Goal: Task Accomplishment & Management: Manage account settings

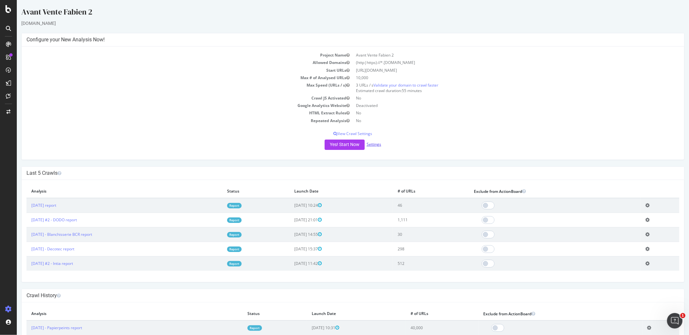
click at [375, 143] on link "Settings" at bounding box center [373, 144] width 15 height 5
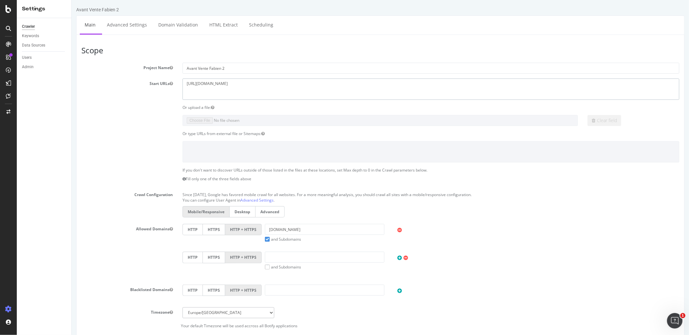
click at [250, 86] on textarea "https://www.groupe-cimme.fr" at bounding box center [430, 89] width 497 height 21
paste textarea "codial.fr/"
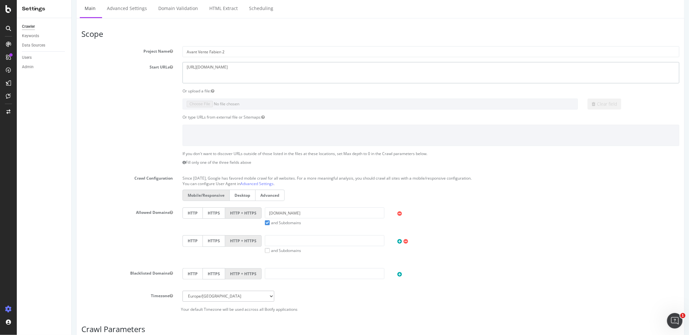
scroll to position [39, 0]
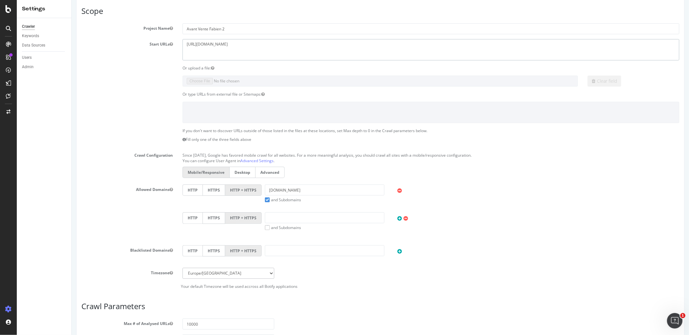
type textarea "https://www.codial.fr"
click at [297, 185] on input "groupe-cimme.fr" at bounding box center [324, 190] width 119 height 11
click at [297, 186] on input "groupe-cimme.fr" at bounding box center [324, 190] width 119 height 11
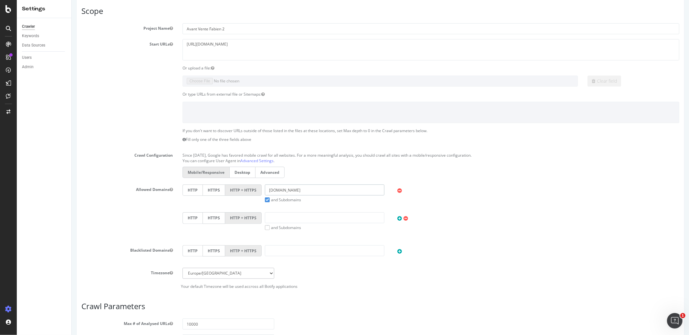
click at [297, 187] on input "groupe-cimme.fr" at bounding box center [324, 190] width 119 height 11
paste input "https://www.codial.fr/"
click at [297, 192] on input "https://www.codial.fr/groupe-cimme.fr" at bounding box center [324, 190] width 119 height 11
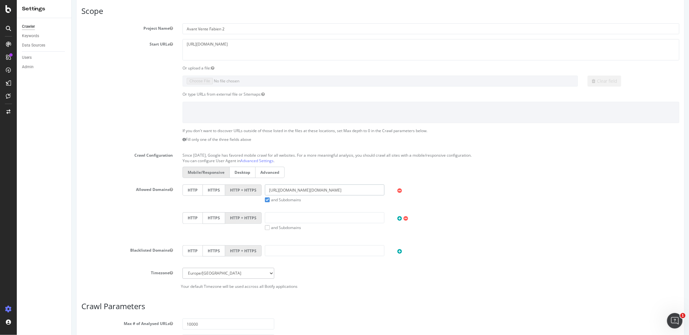
paste input "text"
drag, startPoint x: 290, startPoint y: 191, endPoint x: 232, endPoint y: 190, distance: 58.5
click at [232, 190] on div "HTTP HTTPS HTTP + HTTPS https://www.codial.fr and Subdomains User Agent: Mobile…" at bounding box center [431, 194] width 504 height 18
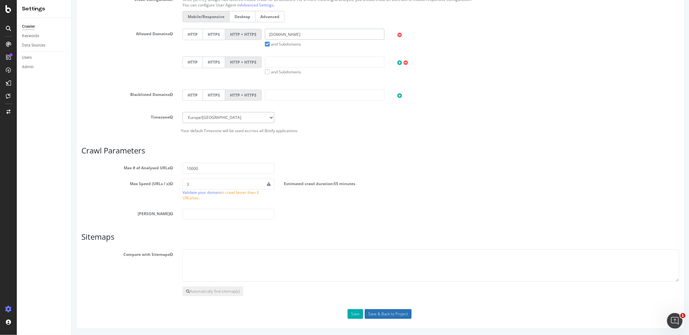
type input "codial.fr"
click at [395, 313] on input "Save & Back to Project" at bounding box center [388, 314] width 47 height 10
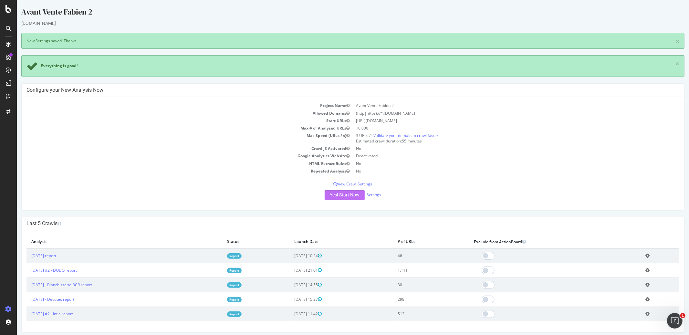
click at [328, 194] on button "Yes! Start Now" at bounding box center [344, 195] width 40 height 10
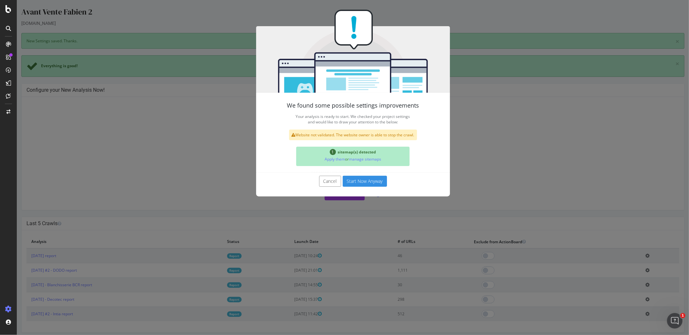
click at [350, 180] on button "Start Now Anyway" at bounding box center [365, 181] width 44 height 11
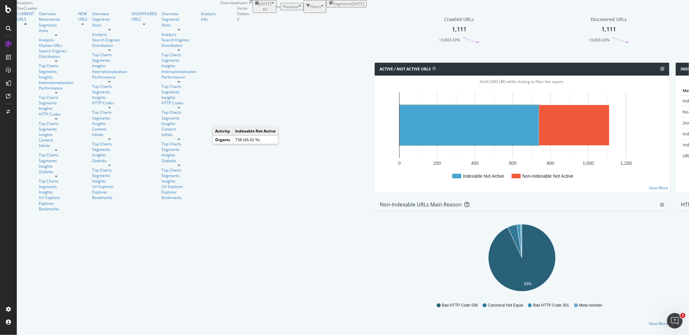
click at [400, 145] on rect "A chart." at bounding box center [469, 125] width 139 height 40
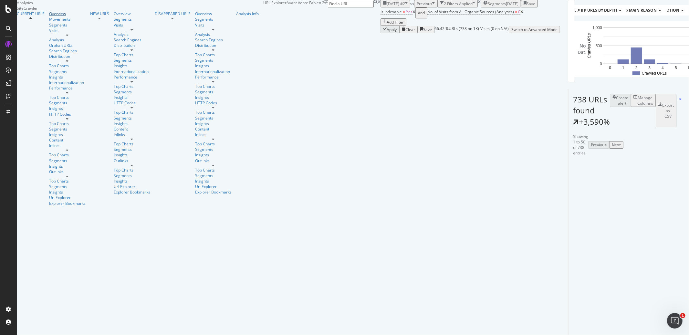
click at [49, 16] on div "Overview" at bounding box center [67, 13] width 37 height 5
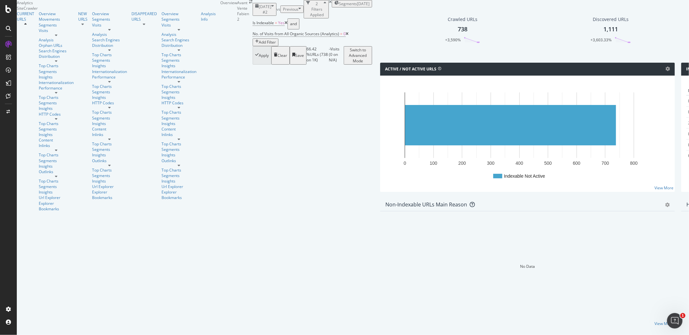
click at [285, 25] on icon at bounding box center [286, 23] width 3 height 4
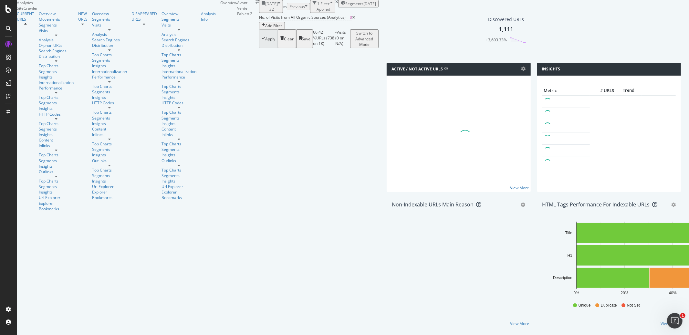
click at [352, 19] on icon at bounding box center [353, 18] width 3 height 4
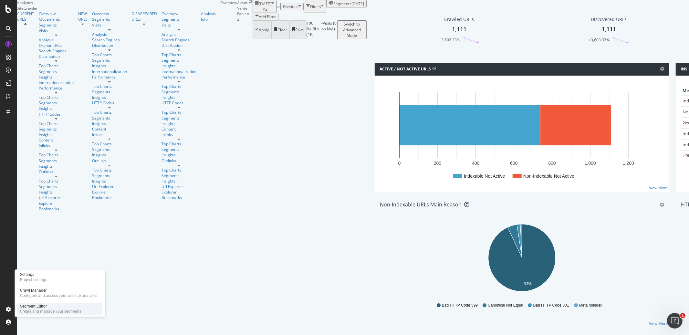
click at [36, 306] on div "Segment Editor" at bounding box center [50, 306] width 61 height 5
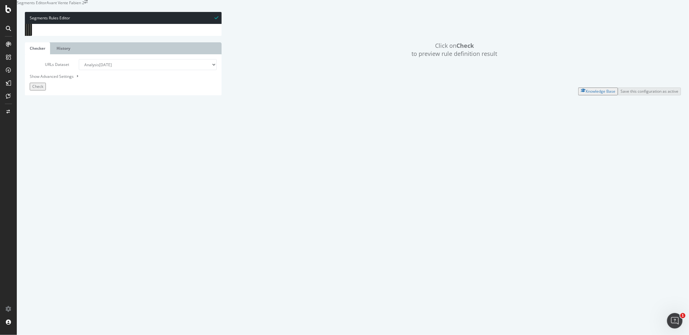
scroll to position [46, 0]
click at [57, 250] on div "host [DOMAIN_NAME] @ Nos-collections path /nos-collections* @ Produits path /co…" at bounding box center [128, 136] width 176 height 228
drag, startPoint x: 58, startPoint y: 252, endPoint x: 26, endPoint y: 79, distance: 176.3
click at [26, 24] on div "1 2 3 4 5 6 7 8 9 10 11 12 13 14 15 16 17 18 19 20 21 22 23 24 25 26 27 28 29 3…" at bounding box center [123, 24] width 197 height 0
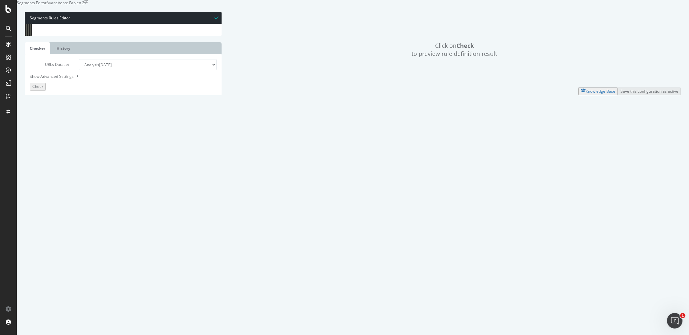
type textarea "@Sous-domaine-Configurateur host [DOMAIN_NAME]"
click at [41, 89] on span "Check" at bounding box center [37, 86] width 11 height 5
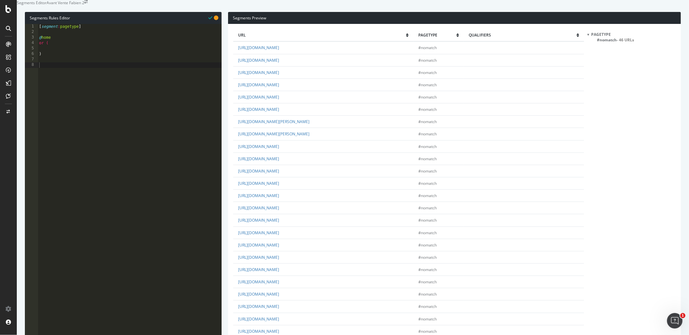
select select "analysis:20250924-2"
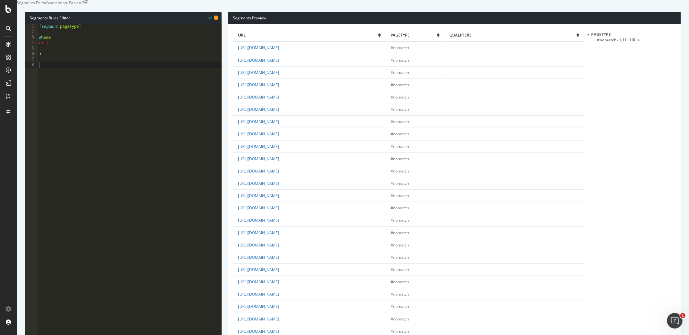
scroll to position [1000, 0]
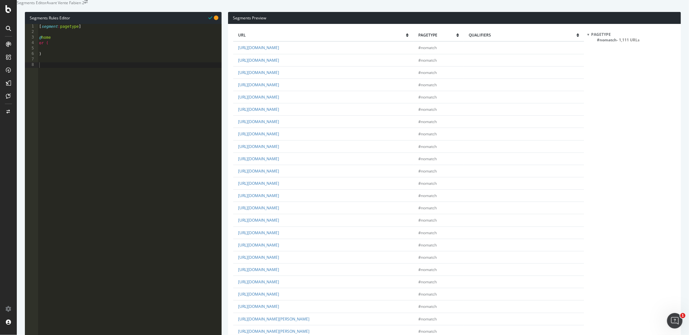
click at [82, 103] on div "[ segment : pagetype ] @ home or ( )" at bounding box center [130, 138] width 184 height 228
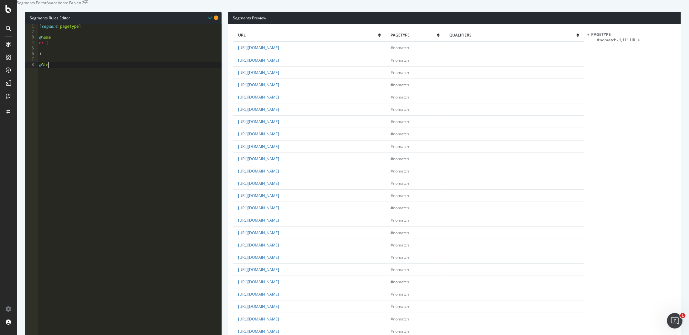
scroll to position [0, 0]
type textarea "@Blog"
type textarea "path /blog*"
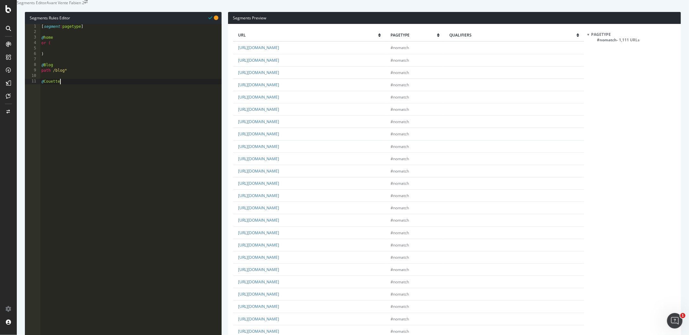
type textarea "@Couettes"
type textarea "path /couettes*"
type textarea "@Oreillers"
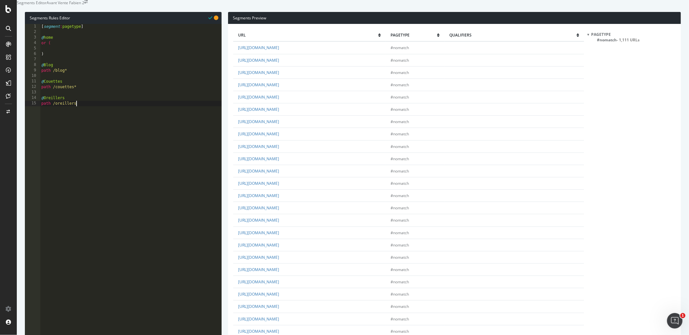
type textarea "path /oreillers*"
type textarea "@Surmatelas"
type textarea "path /surmat*"
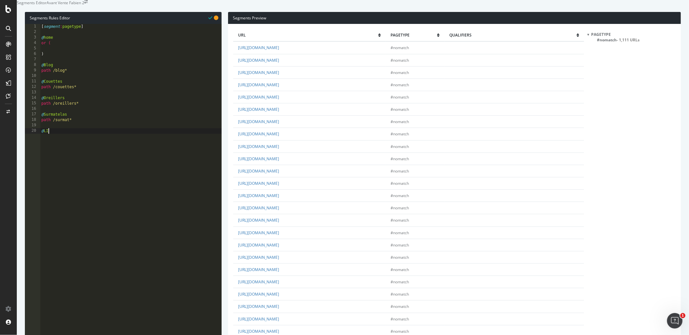
scroll to position [0, 0]
type textarea "@Linge-de-lit"
type textarea "path /linge*"
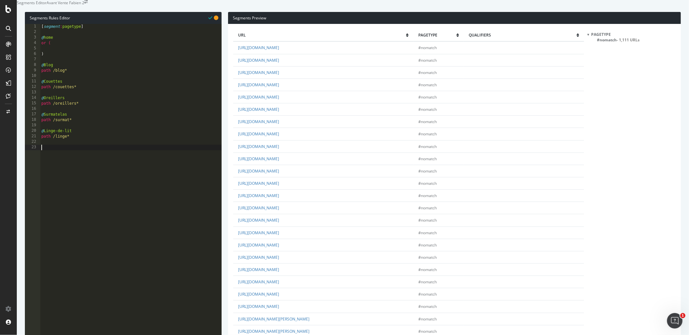
click at [123, 187] on div "[ segment : pagetype ] @ home or ( ) @ Blog path /blog* @ Couettes path /couett…" at bounding box center [131, 138] width 182 height 228
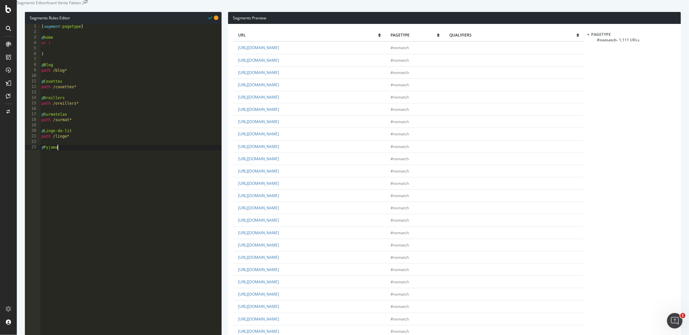
type textarea "@Pyjamas"
type textarea "path /pyja*"
type textarea "@Matelas"
type textarea "path /matelas*"
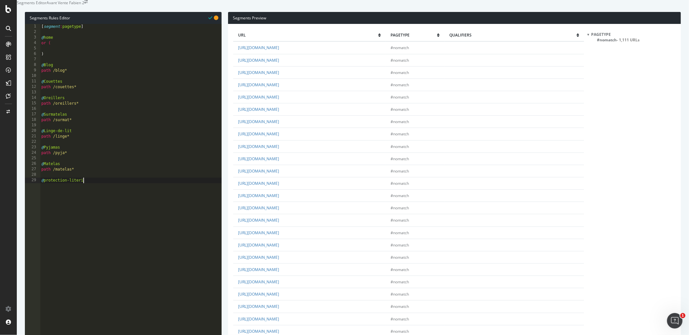
type textarea "@protection-literie"
type textarea "path /protecti*"
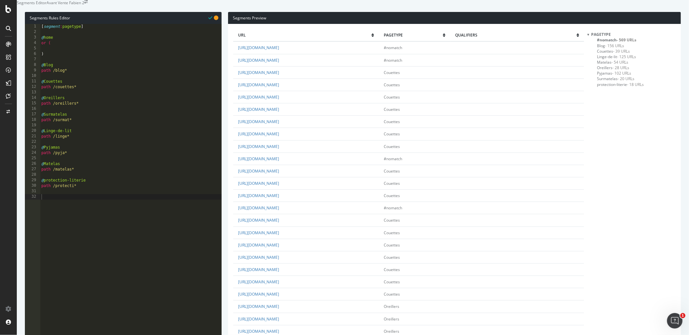
scroll to position [0, 0]
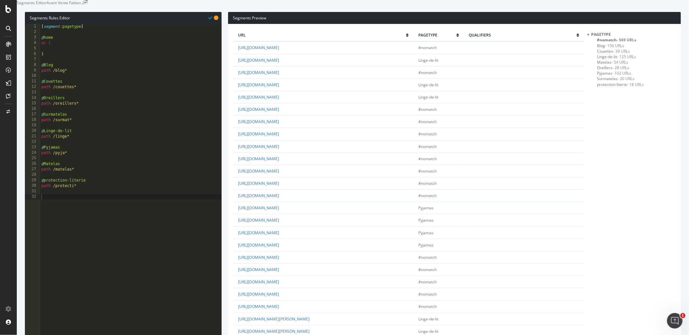
click at [606, 59] on span "Linge-de-lit - 125 URLs" at bounding box center [616, 56] width 39 height 5
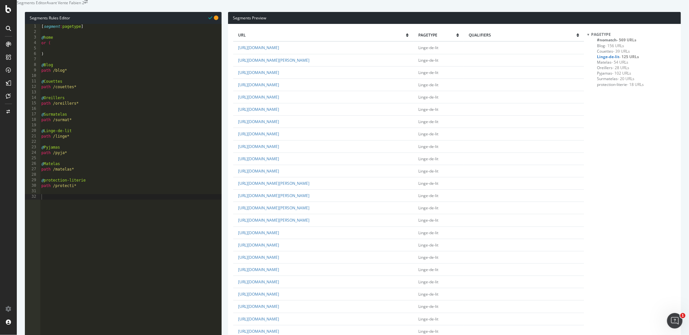
scroll to position [5, 0]
click at [279, 260] on link "[URL][DOMAIN_NAME]" at bounding box center [258, 257] width 41 height 5
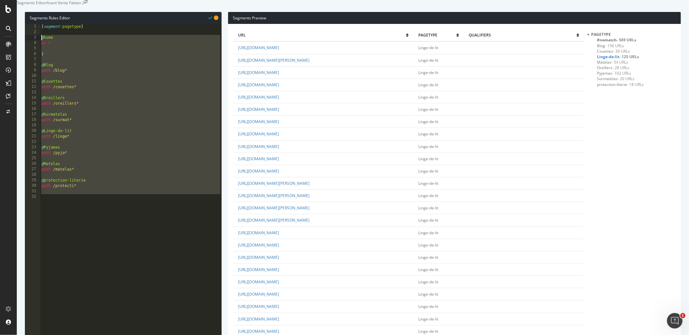
drag, startPoint x: 123, startPoint y: 226, endPoint x: 28, endPoint y: 49, distance: 201.4
paste textarea ")"
type textarea ")"
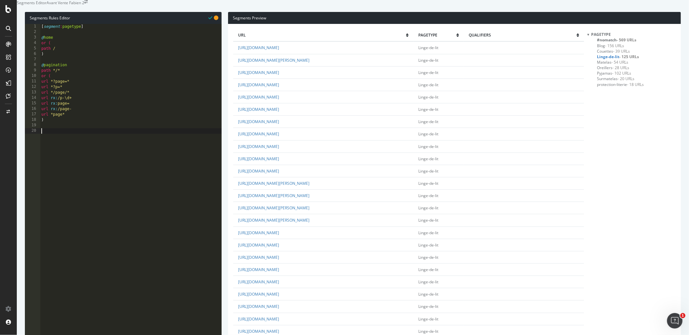
click at [163, 188] on div "[ segment : pagetype ] @ home or ( path / ) @ pagination path */* or ( url *?pa…" at bounding box center [131, 138] width 182 height 228
paste textarea "path rx:/([0-9]{1,4})-"
type textarea "path rx:/([0-9]{1,4})-"
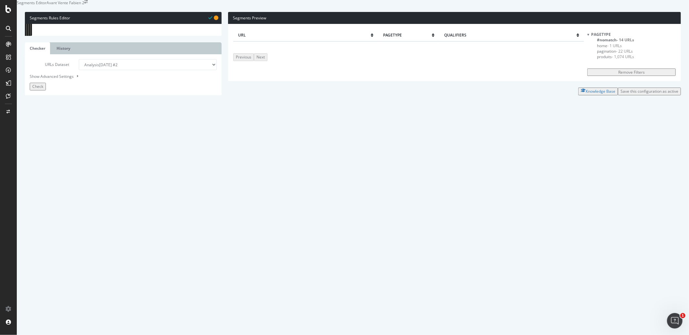
click at [608, 59] on span "produits - 1,074 URLs" at bounding box center [615, 56] width 37 height 5
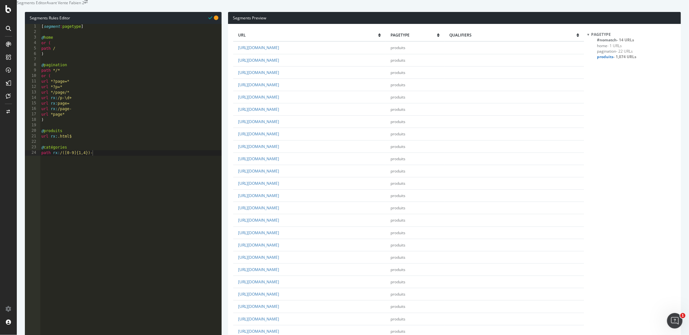
click at [613, 43] on span "#nomatch - 14 URLs" at bounding box center [615, 39] width 37 height 5
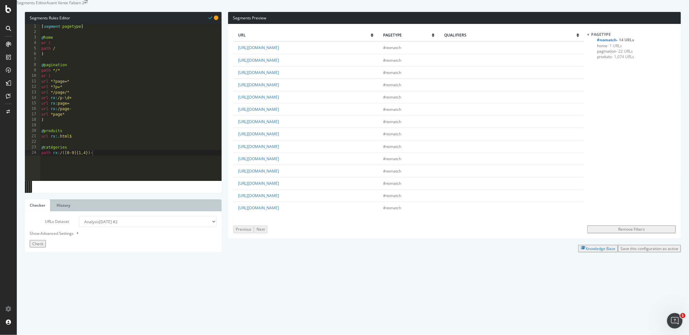
click at [602, 54] on span "pagination - 22 URLs" at bounding box center [615, 50] width 36 height 5
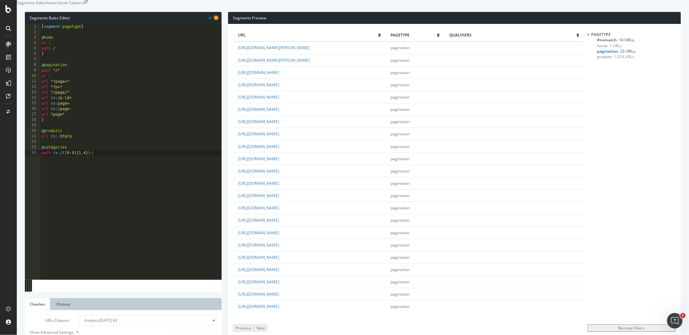
click at [71, 71] on div "[ segment : pagetype ] @ home or ( path / ) @ pagination path */* or ( url *?pa…" at bounding box center [131, 138] width 182 height 228
type textarea "@Blog"
type textarea "path /blog*"
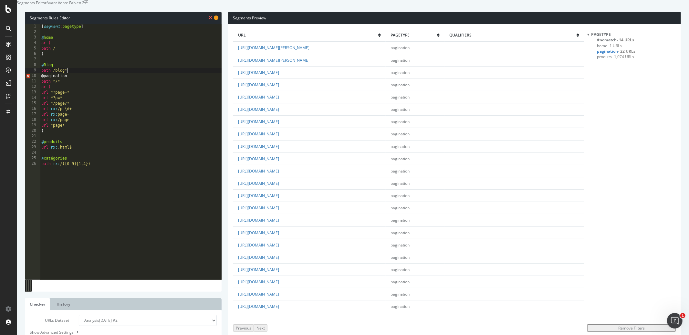
scroll to position [0, 0]
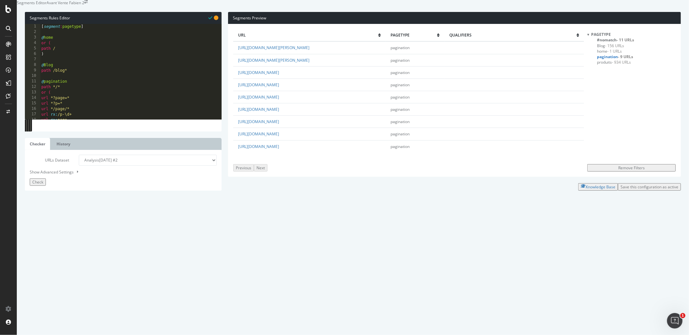
click at [78, 153] on div "[ segment : pagetype ] @ home or ( path / ) @ Blog path /blog* @ pagination pat…" at bounding box center [131, 138] width 182 height 228
click at [40, 185] on span "Check" at bounding box center [37, 181] width 11 height 5
click at [345, 159] on div "url pagetype qualifiers [URL][DOMAIN_NAME][PERSON_NAME] pagination [URL][DOMAIN…" at bounding box center [408, 94] width 351 height 130
click at [609, 65] on span "produits - 934 URLs" at bounding box center [614, 61] width 34 height 5
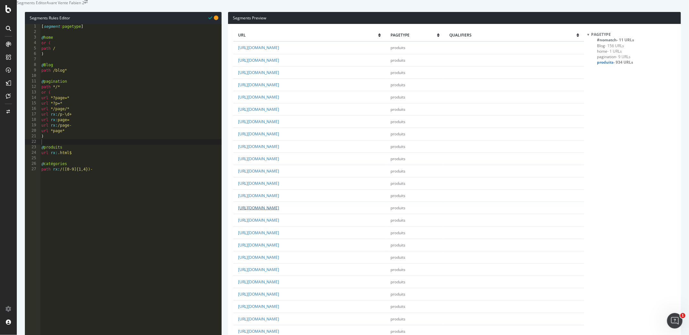
scroll to position [91, 0]
click at [279, 218] on link "[URL][DOMAIN_NAME]" at bounding box center [258, 220] width 41 height 5
click at [279, 205] on link "[URL][DOMAIN_NAME]" at bounding box center [258, 207] width 41 height 5
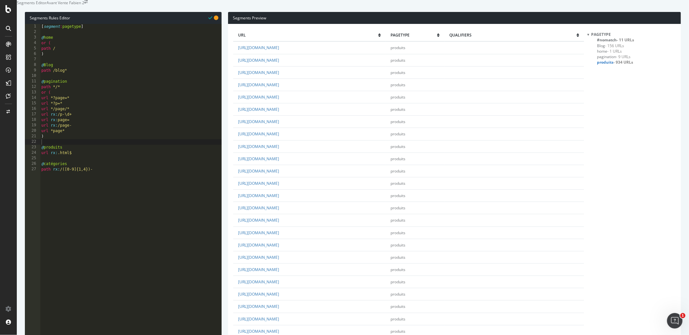
scroll to position [0, 0]
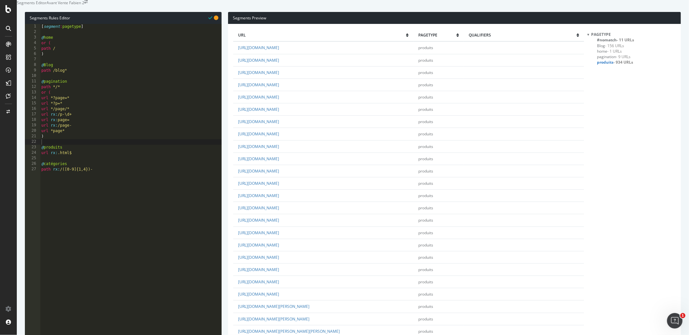
click at [609, 43] on span "#nomatch - 11 URLs" at bounding box center [615, 39] width 37 height 5
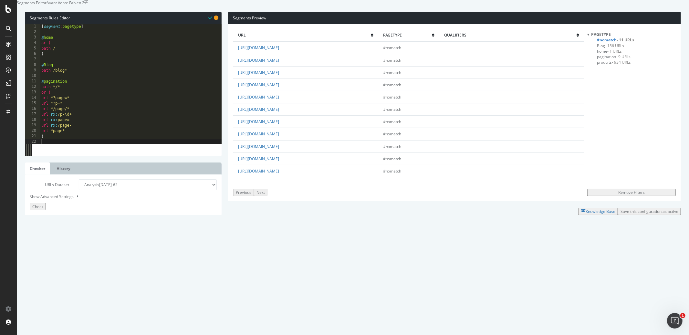
click at [101, 186] on div "[ segment : pagetype ] @ home or ( path / ) @ Blog path /blog* @ pagination pat…" at bounding box center [131, 138] width 182 height 228
type textarea "path rx:/([0-9]{1,4})-"
click at [279, 149] on link "[URL][DOMAIN_NAME]" at bounding box center [258, 146] width 41 height 5
click at [115, 211] on div "[ segment : pagetype ] @ home or ( path / ) @ Blog path /blog* @ pagination pat…" at bounding box center [131, 138] width 182 height 228
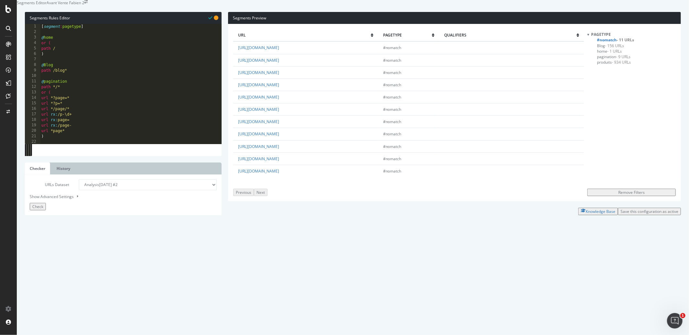
type textarea "@Sans-interet-SEO"
type textarea "p"
type textarea "or ("
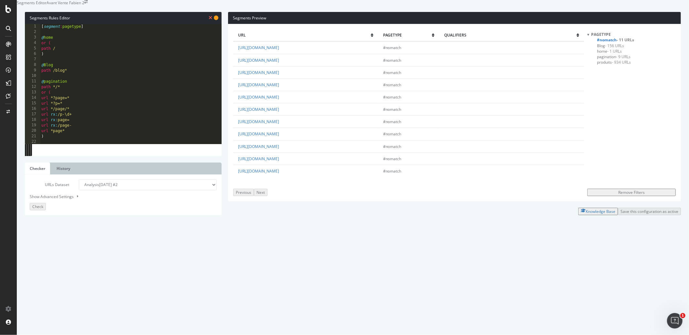
scroll to position [0, 1]
click at [98, 205] on div "[ segment : pagetype ] @ home or ( path / ) @ Blog path /blog* @ pagination pat…" at bounding box center [131, 138] width 182 height 228
click at [94, 205] on div "[ segment : pagetype ] @ home or ( path / ) @ Blog path /blog* @ pagination pat…" at bounding box center [131, 138] width 182 height 228
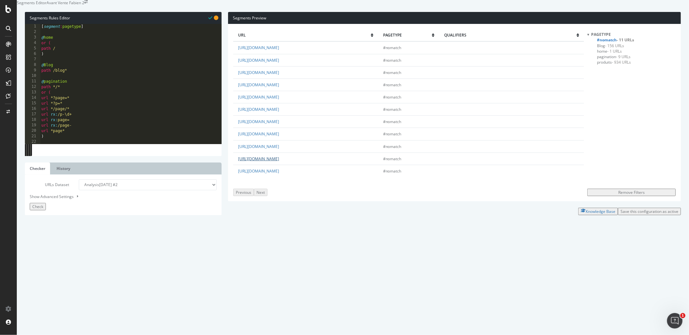
drag, startPoint x: 317, startPoint y: 171, endPoint x: 277, endPoint y: 173, distance: 39.8
click at [277, 165] on td "[URL][DOMAIN_NAME]" at bounding box center [305, 159] width 145 height 12
copy link "politique-de-retour"
click at [96, 205] on div "[ segment : pagetype ] @ home or ( path / ) @ Blog path /blog* @ pagination pat…" at bounding box center [131, 138] width 182 height 228
paste textarea "politique-de-retour"
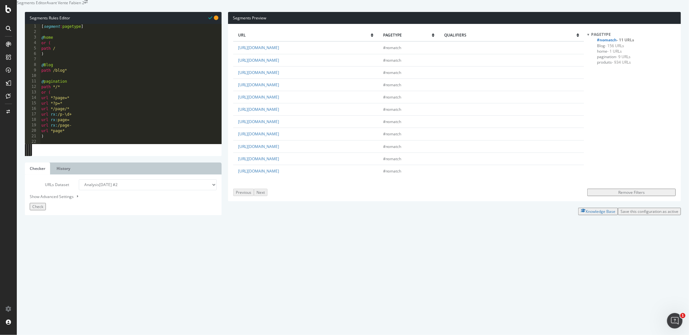
type textarea "path /politique-de-retour"
drag, startPoint x: 313, startPoint y: 160, endPoint x: 277, endPoint y: 162, distance: 35.6
click at [277, 153] on td "[URL][DOMAIN_NAME]" at bounding box center [305, 146] width 145 height 12
click at [279, 149] on link "[URL][DOMAIN_NAME]" at bounding box center [258, 146] width 41 height 5
click at [319, 153] on td "[URL][DOMAIN_NAME]" at bounding box center [305, 146] width 145 height 12
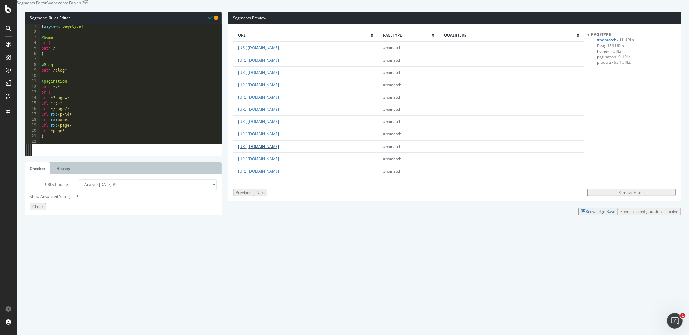
drag, startPoint x: 318, startPoint y: 163, endPoint x: 276, endPoint y: 161, distance: 41.4
click at [276, 153] on td "[URL][DOMAIN_NAME]" at bounding box center [305, 146] width 145 height 12
copy link "rma/guest/login/"
click at [72, 211] on div "[ segment : pagetype ] @ home or ( path / ) @ Blog path /blog* @ pagination pat…" at bounding box center [131, 138] width 182 height 228
paste textarea "rma/guest/login/"
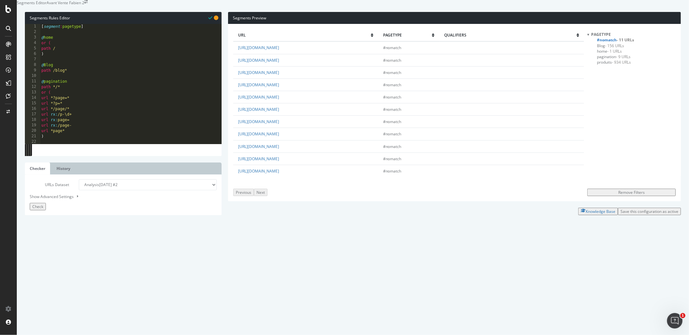
type textarea "path /rma/guest/login/"
drag, startPoint x: 387, startPoint y: 184, endPoint x: 276, endPoint y: 186, distance: 110.2
click at [276, 177] on td "[URL][DOMAIN_NAME]" at bounding box center [305, 171] width 145 height 12
copy link "rma/guest/login/privacy-policy-cookie-restriction-mode"
click at [121, 217] on div "[ segment : pagetype ] @ home or ( path / ) @ Blog path /blog* @ pagination pat…" at bounding box center [131, 138] width 182 height 228
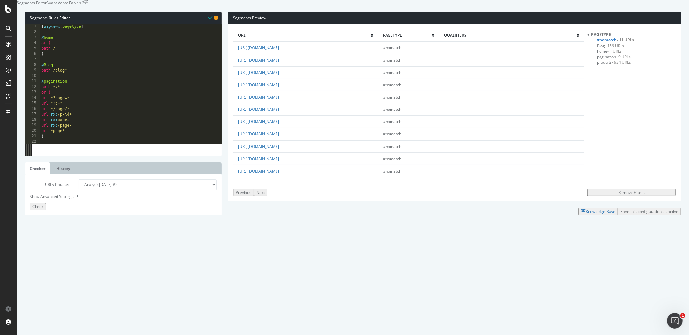
paste textarea "rma/guest/login/privacy-policy-cookie-restriction-mode"
type textarea "path /rma/guest/login/privacy-policy-cookie-restriction-mode"
drag, startPoint x: 354, startPoint y: 111, endPoint x: 277, endPoint y: 112, distance: 76.9
click at [277, 103] on td "[URL][DOMAIN_NAME]" at bounding box center [305, 97] width 145 height 12
copy link "privacy-policy-cookie-restriction-mode"
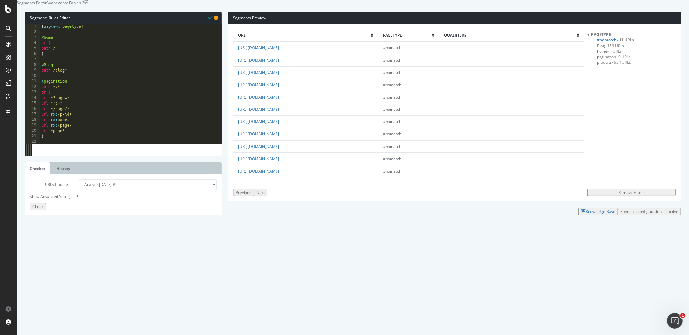
click at [78, 219] on div "[ segment : pagetype ] @ home or ( path / ) @ Blog path /blog* @ pagination pat…" at bounding box center [131, 138] width 182 height 228
paste textarea "privacy-policy-cookie-restriction-mode"
type textarea "path /privacy-policy-cookie-restriction-mode"
drag, startPoint x: 326, startPoint y: 86, endPoint x: 277, endPoint y: 87, distance: 49.8
click at [277, 79] on td "[URL][DOMAIN_NAME]" at bounding box center [305, 72] width 145 height 12
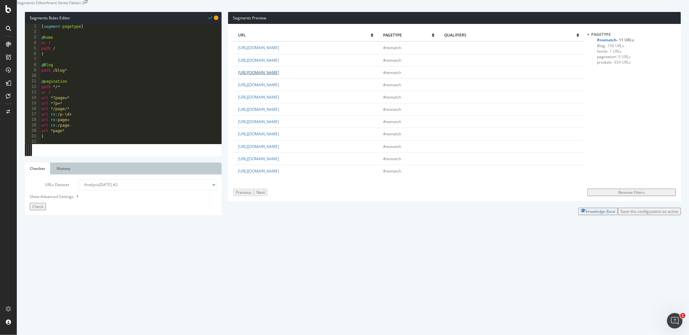
copy link "cdn-cgi/l/email-protection"
click at [78, 228] on div "[ segment : pagetype ] @ home or ( path / ) @ Blog path /blog* @ pagination pat…" at bounding box center [131, 138] width 182 height 228
paste textarea "cdn-cgi/l/email-protection"
type textarea "path /cdn-cgi/l/email-protection"
type textarea "path /"
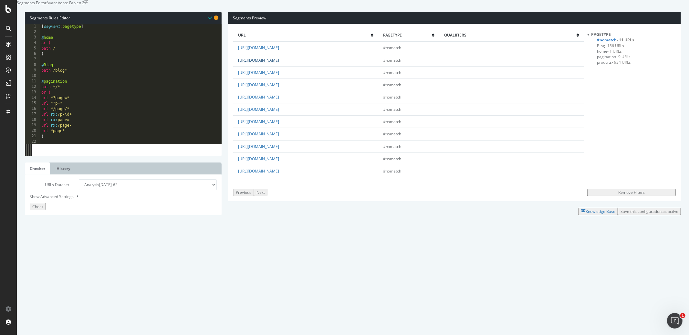
click at [279, 63] on link "[URL][DOMAIN_NAME]" at bounding box center [258, 60] width 41 height 5
click at [73, 234] on div "[ segment : pagetype ] @ home or ( path / ) @ Blog path /blog* @ pagination pat…" at bounding box center [131, 138] width 182 height 228
type textarea ")"
click at [43, 209] on div "Check" at bounding box center [37, 206] width 11 height 5
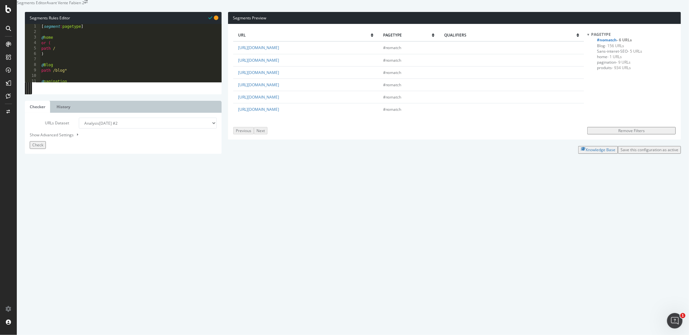
click at [612, 54] on span "Sans-interet-SEO - 5 URLs" at bounding box center [619, 50] width 45 height 5
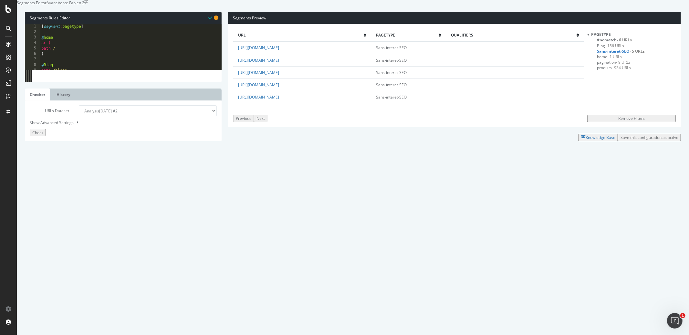
click at [610, 70] on span "produits - 934 URLs" at bounding box center [614, 67] width 34 height 5
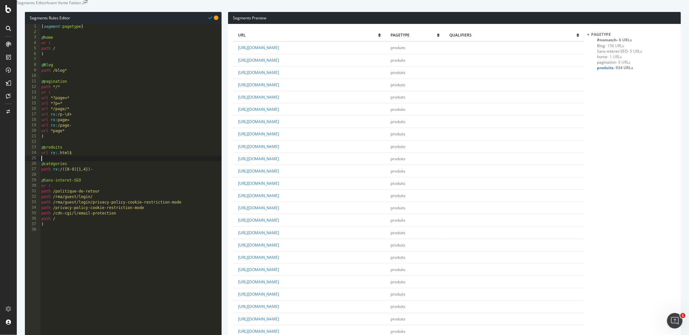
click at [113, 173] on div "[ segment : pagetype ] @ home or ( path / ) @ Blog path /blog* @ pagination pat…" at bounding box center [131, 138] width 182 height 228
drag, startPoint x: 109, startPoint y: 186, endPoint x: 24, endPoint y: 177, distance: 85.1
type textarea "@catégories path rx:/([0-9]{1,4})-"
click at [73, 154] on div "[ segment : pagetype ] @ home or ( path / ) @ Blog path /blog* @ pagination pat…" at bounding box center [131, 138] width 182 height 228
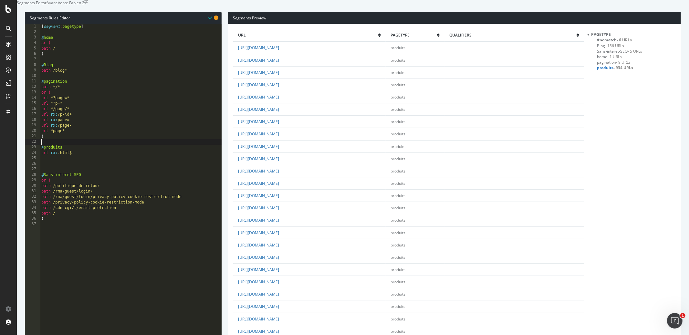
paste textarea "path rx:/([0-9]{1,4})-"
type textarea "path rx:/([0-9]{1,4})-"
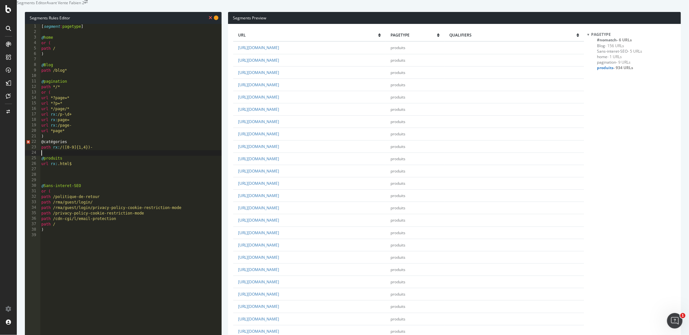
click at [68, 151] on div "[ segment : pagetype ] @ home or ( path / ) @ Blog path /blog* @ pagination pat…" at bounding box center [131, 138] width 182 height 228
type textarea ")"
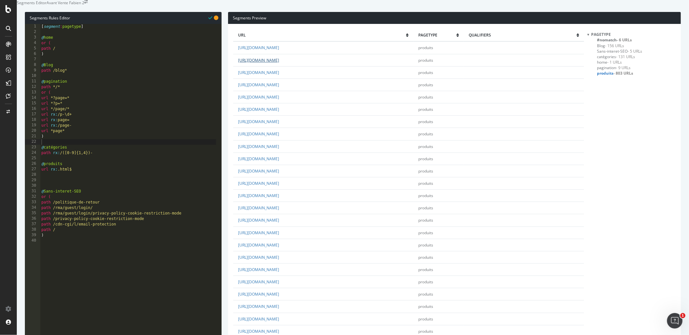
click at [279, 63] on link "[URL][DOMAIN_NAME]" at bounding box center [258, 60] width 41 height 5
click at [81, 172] on div "[ segment : pagetype ] @ home or ( path / ) @ Blog path /blog* @ pagination pat…" at bounding box center [128, 138] width 176 height 228
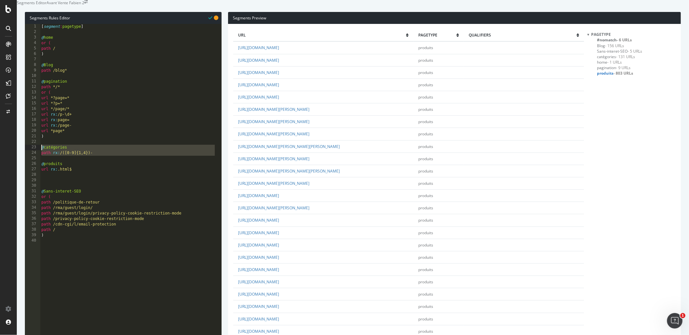
drag, startPoint x: 110, startPoint y: 171, endPoint x: 32, endPoint y: 162, distance: 78.1
drag, startPoint x: 85, startPoint y: 184, endPoint x: 32, endPoint y: 159, distance: 58.0
type textarea "@catégories path rx:/([0-9]{1,4})-"
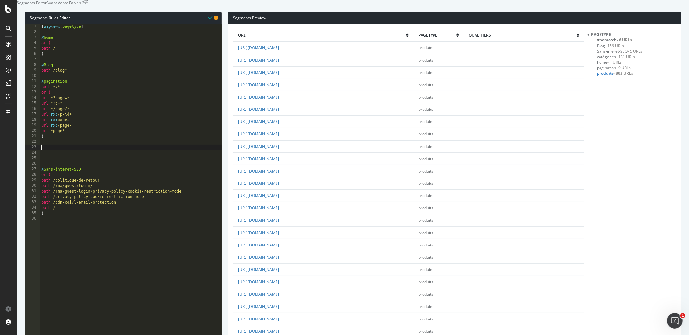
scroll to position [0, 0]
drag, startPoint x: 320, startPoint y: 74, endPoint x: 213, endPoint y: 77, distance: 107.0
click at [80, 156] on div "[ segment : pagetype ] @ home or ( path / ) @ Blog path /blog* @ pagination pat…" at bounding box center [131, 138] width 182 height 228
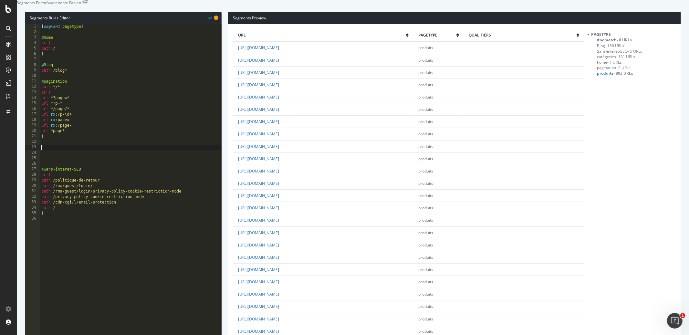
click at [61, 162] on div "[ segment : pagetype ] @ home or ( path / ) @ Blog path /blog* @ pagination pat…" at bounding box center [131, 138] width 182 height 228
type textarea "@Catégories"
type textarea "p"
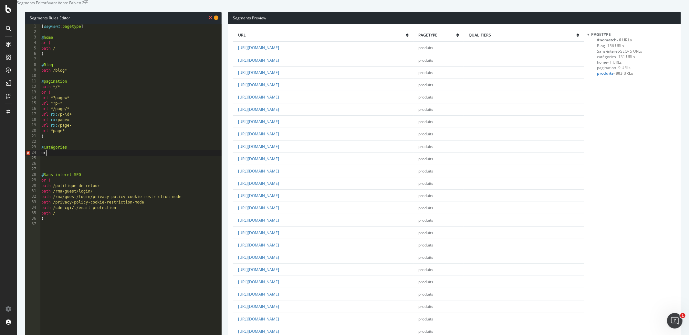
type textarea "or ("
drag, startPoint x: 307, startPoint y: 73, endPoint x: 276, endPoint y: 75, distance: 30.8
click at [276, 66] on td "[URL][DOMAIN_NAME]" at bounding box center [323, 60] width 180 height 12
copy link "couettes.html"
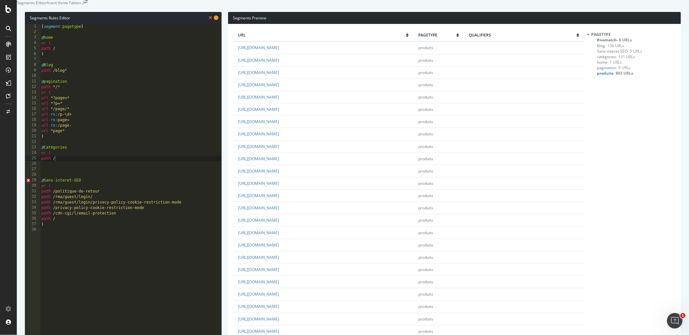
click at [79, 172] on div "[ segment : pagetype ] @ home or ( path / ) @ Blog path /blog* @ pagination pat…" at bounding box center [131, 138] width 182 height 228
paste textarea "couettes.html"
type textarea "path /couettes.html"
click at [93, 177] on div "[ segment : pagetype ] @ home or ( path / ) @ Blog path /blog* @ pagination pat…" at bounding box center [131, 138] width 182 height 228
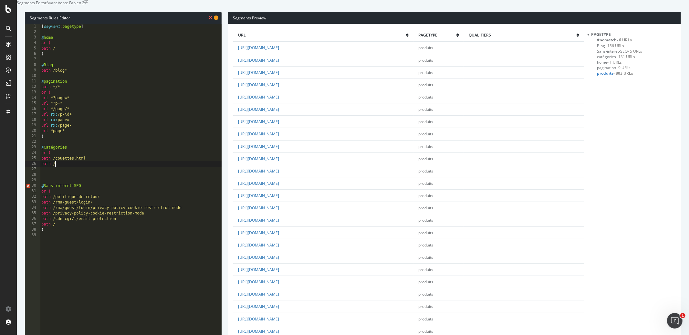
click at [96, 176] on div "[ segment : pagetype ] @ home or ( path / ) @ Blog path /blog* @ pagination pat…" at bounding box center [131, 138] width 182 height 228
drag, startPoint x: 322, startPoint y: 140, endPoint x: 277, endPoint y: 140, distance: 45.2
click at [277, 214] on td "[URL][DOMAIN_NAME]" at bounding box center [323, 220] width 180 height 12
copy link "oreillers-traversins.html"
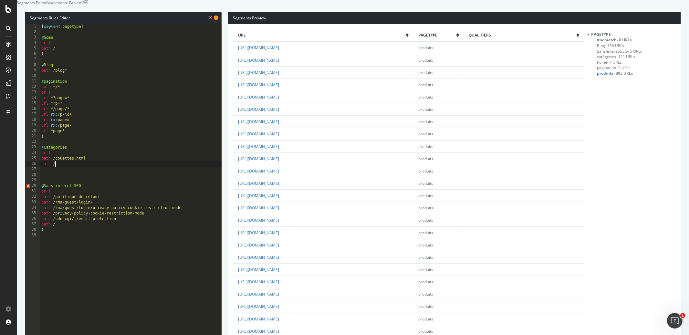
click at [80, 178] on div "[ segment : pagetype ] @ home or ( path / ) @ Blog path /blog* @ pagination pat…" at bounding box center [131, 138] width 182 height 228
paste textarea "oreillers-traversins.html"
type textarea "path /oreillers-traversins.html"
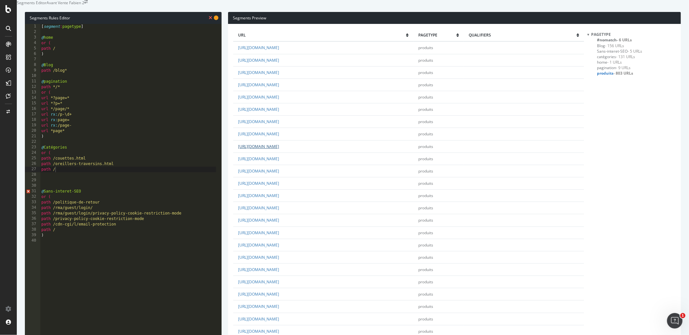
click at [279, 144] on link "[URL][DOMAIN_NAME]" at bounding box center [258, 146] width 41 height 5
click at [66, 183] on div "[ segment : pagetype ] @ home or ( path / ) @ Blog path /blog* @ pagination pat…" at bounding box center [128, 138] width 176 height 228
click at [79, 162] on div "[ segment : pagetype ] @ home or ( path / ) @ Blog path /blog* @ pagination pat…" at bounding box center [128, 138] width 176 height 228
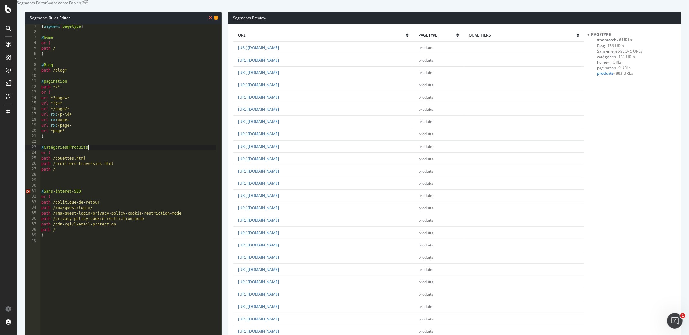
click at [69, 159] on div "[ segment : pagetype ] @ home or ( path / ) @ Blog path /blog* @ pagination pat…" at bounding box center [128, 138] width 176 height 228
drag, startPoint x: 70, startPoint y: 185, endPoint x: 44, endPoint y: 179, distance: 26.9
click at [44, 179] on div "[ segment : pagetype ] @ home or ( path / ) @ Blog path /blog* @ pagination pat…" at bounding box center [128, 138] width 176 height 228
click at [65, 179] on div "[ segment : pagetype ] @ home or ( path / ) @ Blog path /blog* @ pagination pat…" at bounding box center [128, 138] width 176 height 228
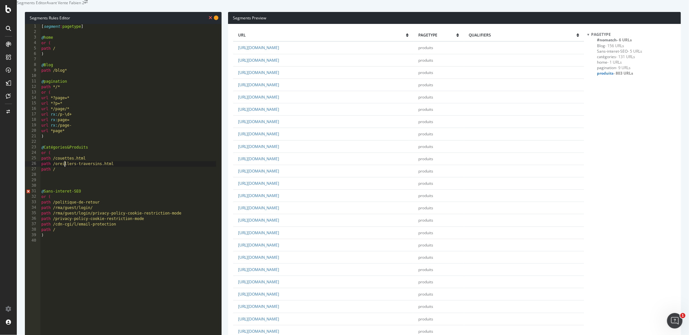
scroll to position [1005, 0]
click at [90, 187] on div "[ segment : pagetype ] @ home or ( path / ) @ Blog path /blog* @ pagination pat…" at bounding box center [128, 138] width 176 height 228
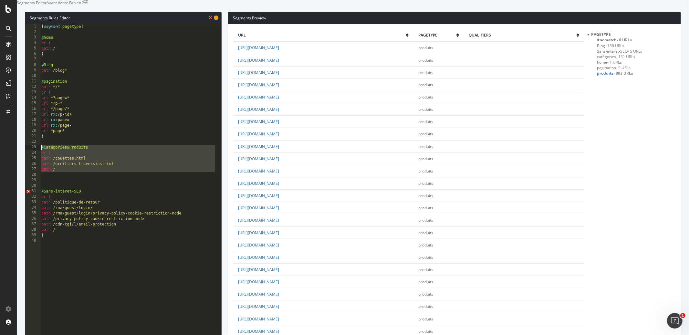
drag, startPoint x: 87, startPoint y: 190, endPoint x: 37, endPoint y: 160, distance: 58.1
type textarea "@Catégories&Produits or ("
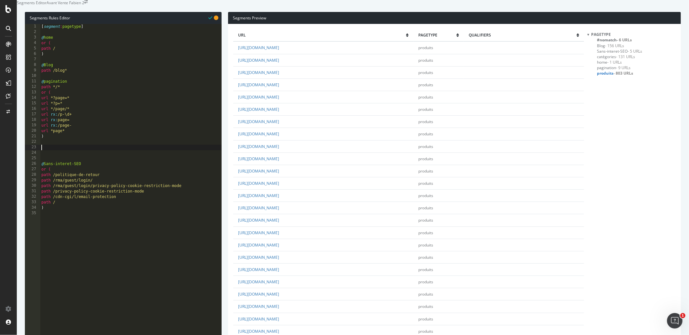
click at [66, 236] on div "[ segment : pagetype ] @ home or ( path / ) @ Blog path /blog* @ pagination pat…" at bounding box center [131, 138] width 182 height 228
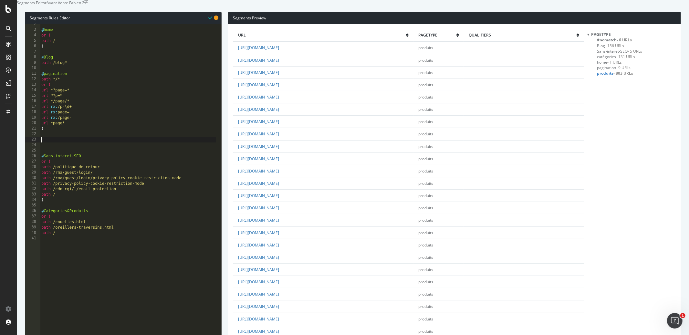
click at [60, 151] on div "@ home or ( path / ) @ Blog path /blog* @ pagination path */* or ( url *?page=*…" at bounding box center [128, 136] width 176 height 228
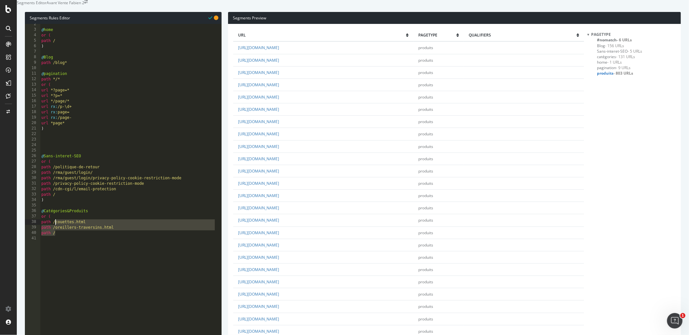
drag, startPoint x: 62, startPoint y: 248, endPoint x: 56, endPoint y: 237, distance: 13.2
click at [56, 237] on div "@ home or ( path / ) @ Blog path /blog* @ pagination path */* or ( url *?page=*…" at bounding box center [128, 136] width 176 height 228
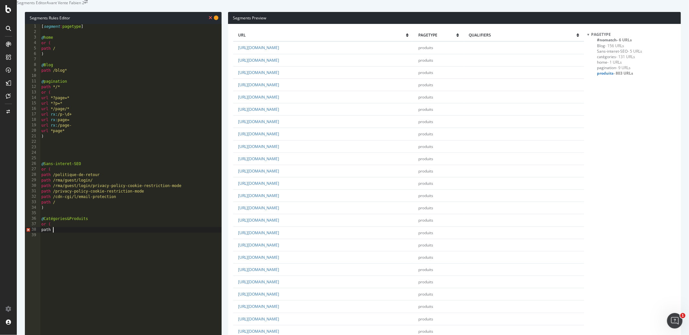
scroll to position [0, 1]
type textarea "path /*"
click at [72, 155] on div "[ segment : pagetype ] @ home or ( path / ) @ Blog path /blog* @ pagination pat…" at bounding box center [131, 138] width 182 height 228
click at [66, 161] on div "[ segment : pagetype ] @ home or ( path / ) @ Blog path /blog* @ pagination pat…" at bounding box center [131, 138] width 182 height 228
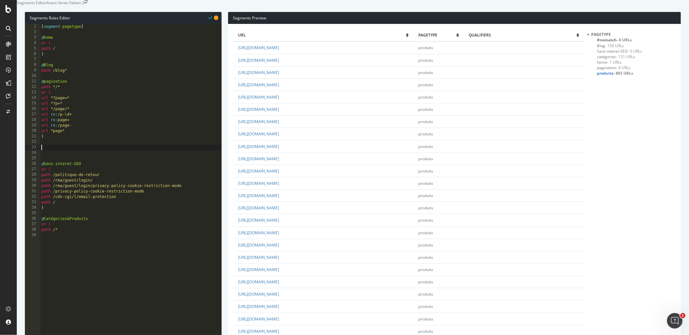
scroll to position [1005, 0]
click at [297, 276] on td "[URL][DOMAIN_NAME]" at bounding box center [323, 269] width 180 height 12
click at [279, 272] on link "[URL][DOMAIN_NAME]" at bounding box center [258, 269] width 41 height 5
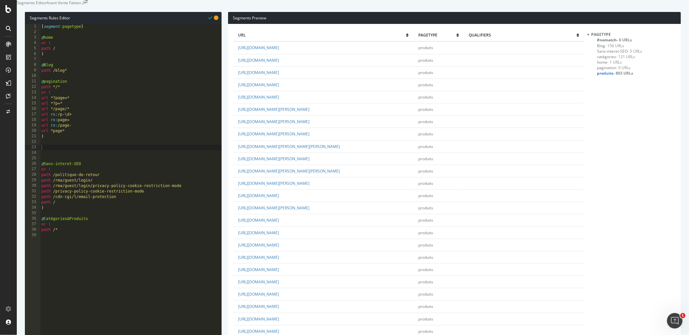
click at [279, 260] on link "[URL][DOMAIN_NAME]" at bounding box center [258, 257] width 41 height 5
click at [320, 251] on td "[URL][DOMAIN_NAME]" at bounding box center [323, 245] width 180 height 12
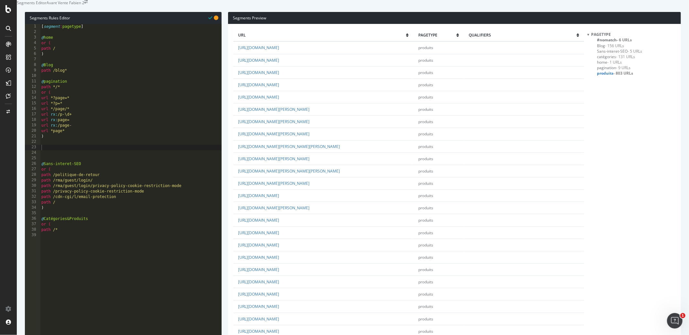
scroll to position [0, 0]
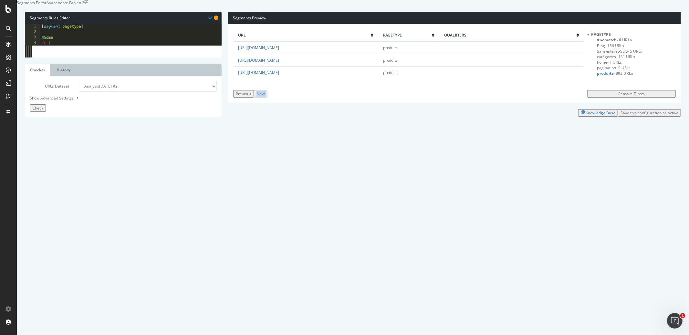
click at [271, 98] on div "url pagetype qualifiers [URL][DOMAIN_NAME] produits [URL][DOMAIN_NAME] produits…" at bounding box center [408, 63] width 351 height 69
click at [321, 98] on div "url pagetype qualifiers [URL][DOMAIN_NAME] produits [URL][DOMAIN_NAME] produits…" at bounding box center [408, 63] width 351 height 69
click at [245, 97] on div "Previous" at bounding box center [244, 93] width 16 height 5
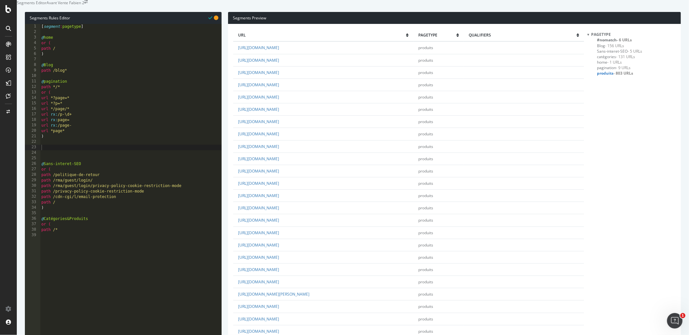
scroll to position [1005, 0]
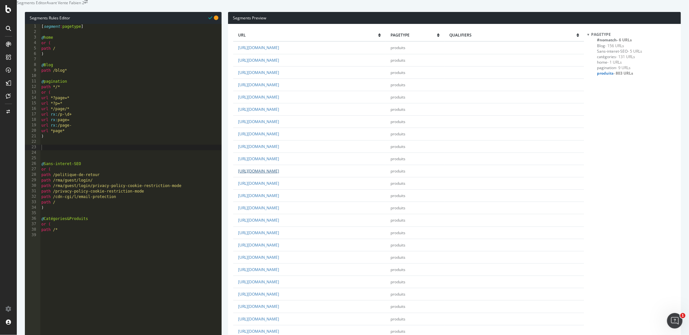
scroll to position [1005, 0]
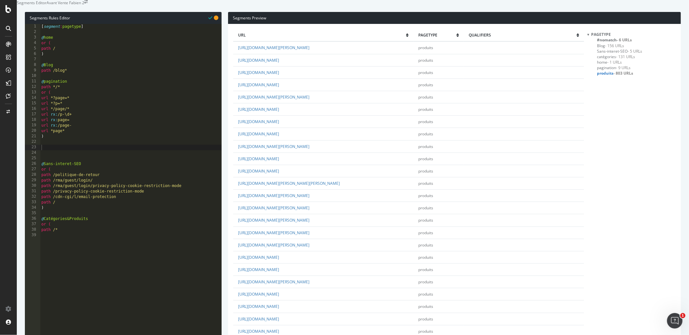
scroll to position [825, 0]
click at [77, 165] on div "[ segment : pagetype ] @ home or ( path / ) @ Blog path /blog* @ pagination pat…" at bounding box center [131, 138] width 182 height 228
type textarea "@Avis-clients"
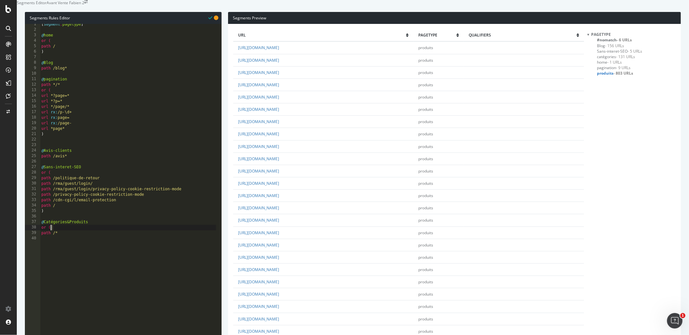
scroll to position [0, 1]
drag, startPoint x: 51, startPoint y: 241, endPoint x: 23, endPoint y: 239, distance: 28.2
type textarea "or ("
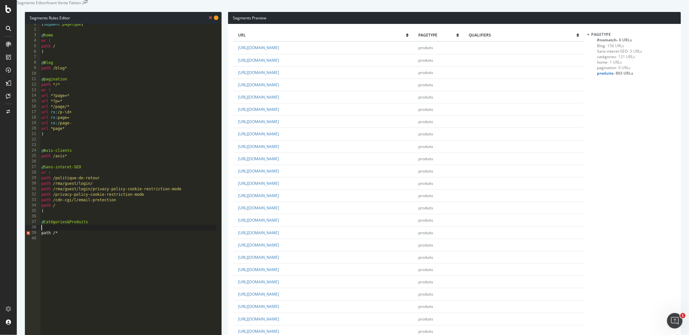
type textarea "@Catégories&Produits"
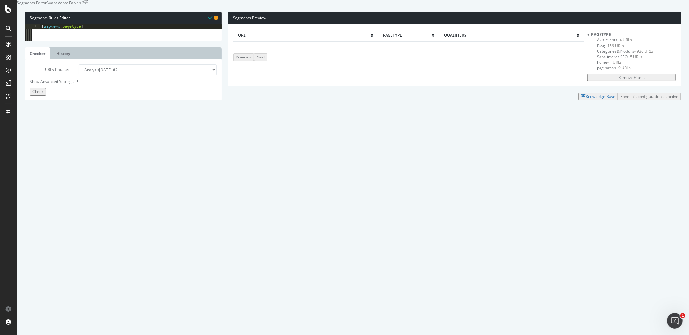
click at [274, 81] on div "url pagetype qualifiers Previous Next" at bounding box center [408, 55] width 351 height 52
click at [640, 99] on div "Save this configuration as active" at bounding box center [650, 96] width 58 height 5
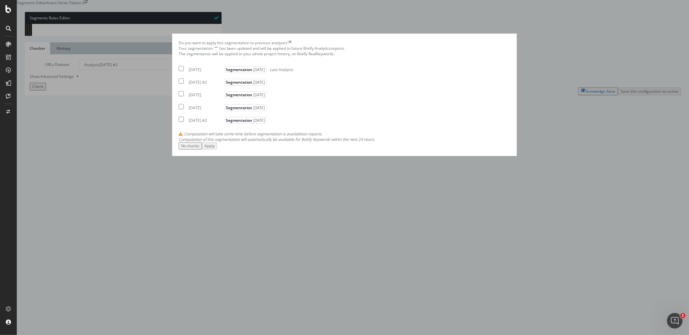
click at [223, 72] on div "[DATE]" at bounding box center [206, 69] width 34 height 5
checkbox input "true"
click at [243, 142] on div "Your segmentation " " has been updated and will be applied to future Botify Ana…" at bounding box center [345, 94] width 332 height 97
click at [239, 142] on div "Your segmentation " " has been updated and will be applied to future Botify Ana…" at bounding box center [345, 94] width 332 height 97
click at [223, 85] on div "[DATE] #2" at bounding box center [206, 82] width 34 height 5
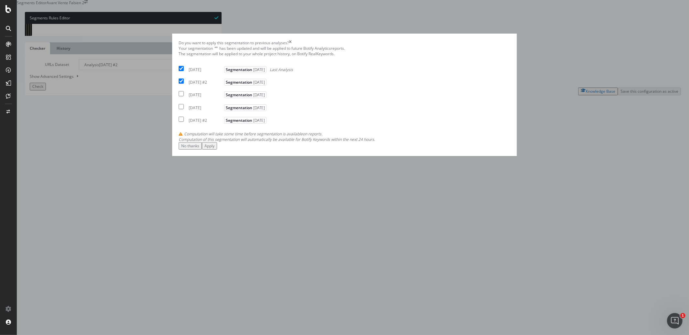
checkbox input "true"
click at [228, 72] on div "[DATE] Segmentation [DATE] Last Analysis" at bounding box center [236, 69] width 114 height 8
checkbox input "false"
click at [217, 150] on button "Apply" at bounding box center [209, 145] width 15 height 7
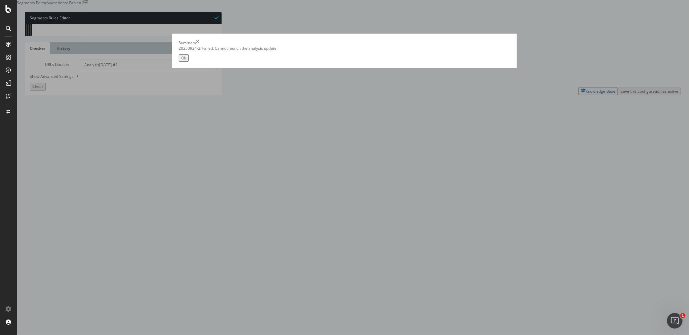
click at [186, 61] on div "Ok" at bounding box center [183, 57] width 5 height 5
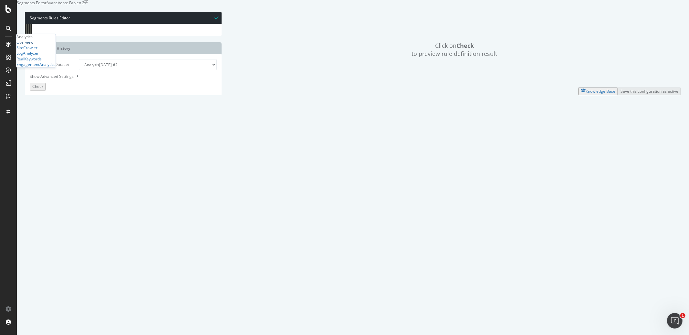
click at [33, 45] on div "Overview" at bounding box center [24, 42] width 17 height 5
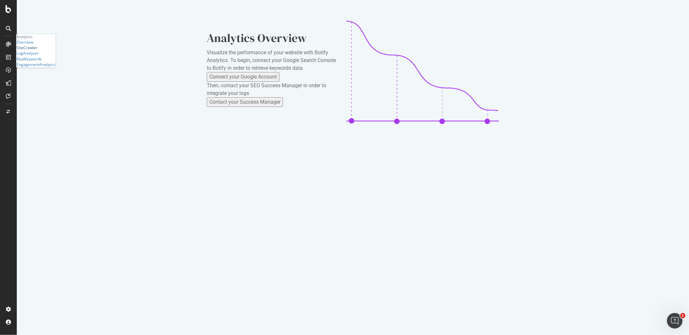
click at [37, 68] on div "Overview SiteCrawler LogAnalyzer RealKeywords EngagementAnalytics" at bounding box center [35, 54] width 39 height 28
click at [37, 51] on div "SiteCrawler" at bounding box center [26, 47] width 21 height 5
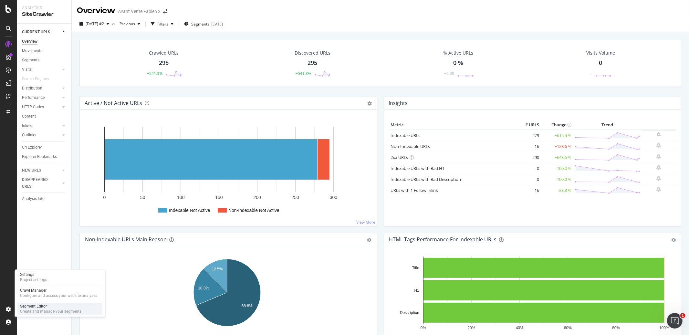
click at [36, 311] on div "Create and manage your segments" at bounding box center [50, 311] width 61 height 5
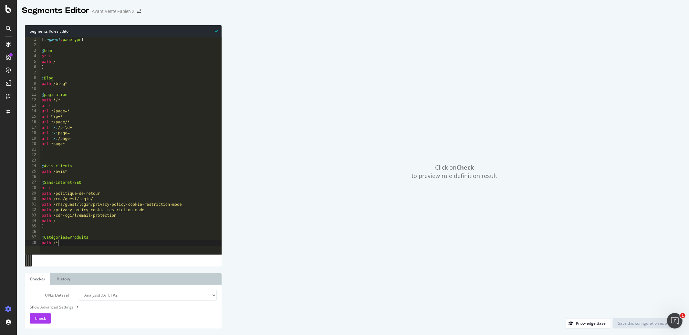
click at [95, 245] on div "[ segment : pagetype ] @ home or ( path / ) @ Blog path /blog* @ pagination pat…" at bounding box center [130, 151] width 181 height 228
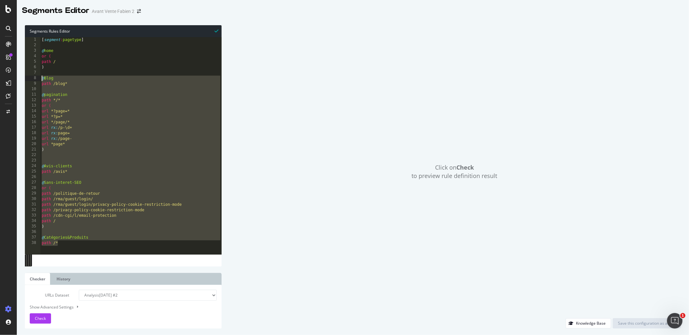
drag, startPoint x: 96, startPoint y: 250, endPoint x: 27, endPoint y: 76, distance: 187.2
click at [27, 77] on div "path /* 1 2 3 4 5 6 7 8 9 10 11 12 13 14 15 16 17 18 19 20 21 22 23 24 25 26 27…" at bounding box center [123, 145] width 197 height 217
type textarea "@Blog path /blog*"
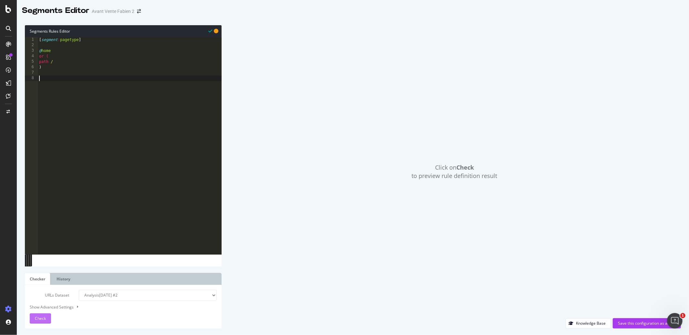
click at [43, 318] on span "Check" at bounding box center [40, 318] width 11 height 5
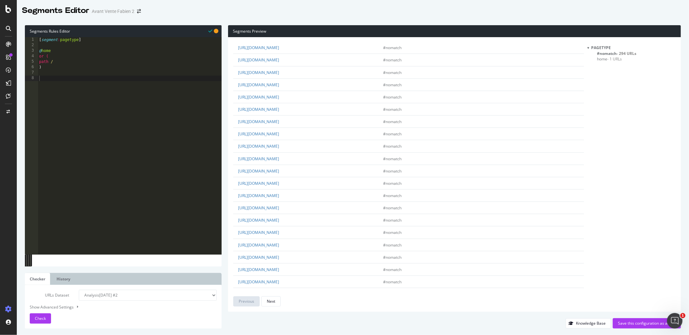
scroll to position [1005, 0]
click at [108, 121] on div "[ segment : pagetype ] @ home or ( path / )" at bounding box center [130, 151] width 184 height 228
type textarea "@Blog"
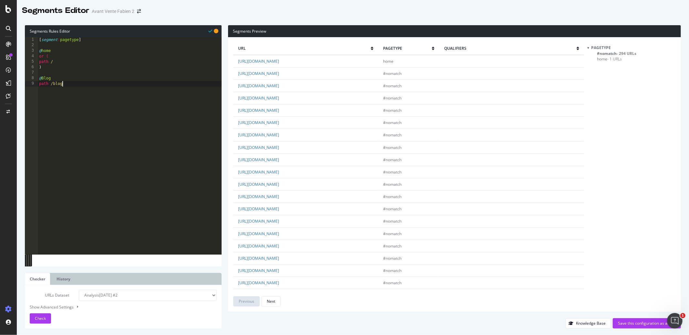
type textarea "path /blog*"
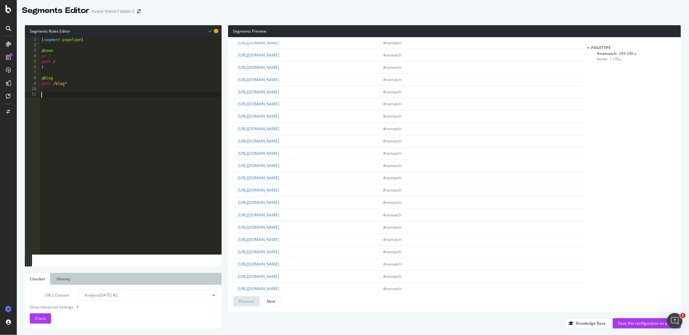
scroll to position [1005, 0]
click at [279, 279] on link "https://www.codial.fr/mots-cles/achats-approvisionnements.html" at bounding box center [258, 278] width 41 height 5
drag, startPoint x: 357, startPoint y: 141, endPoint x: 281, endPoint y: 143, distance: 76.6
click at [281, 143] on td "https://www.codial.fr/solutions-logicielles-partenaires/rexel.html" at bounding box center [305, 138] width 145 height 12
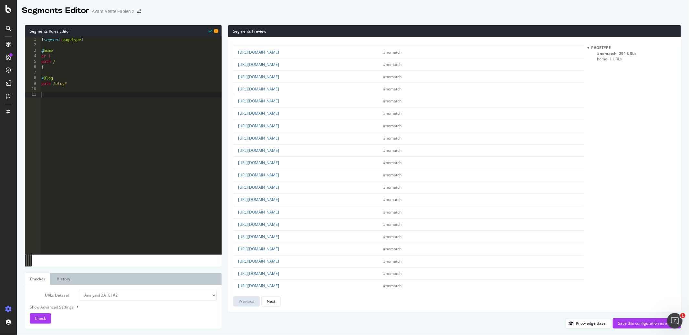
click at [228, 143] on div "Segments Preview url pagetype qualifiers https://www.codial.fr/ home https://ww…" at bounding box center [452, 176] width 460 height 303
click at [273, 299] on div "Next" at bounding box center [271, 301] width 8 height 5
click at [96, 155] on div "[ segment : pagetype ] @ home or ( path / ) @ Blog path /blog*" at bounding box center [131, 151] width 182 height 228
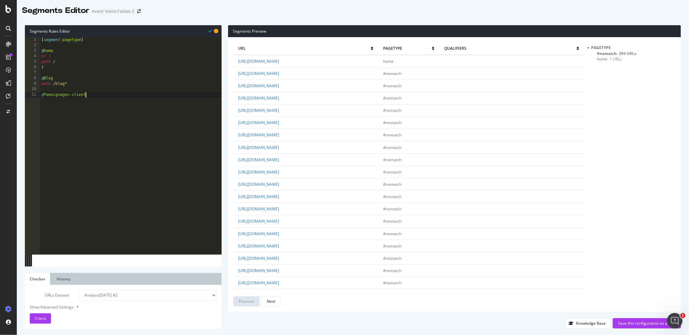
scroll to position [0, 3]
type textarea "@Temoignages-clients"
type textarea "path /temoign*"
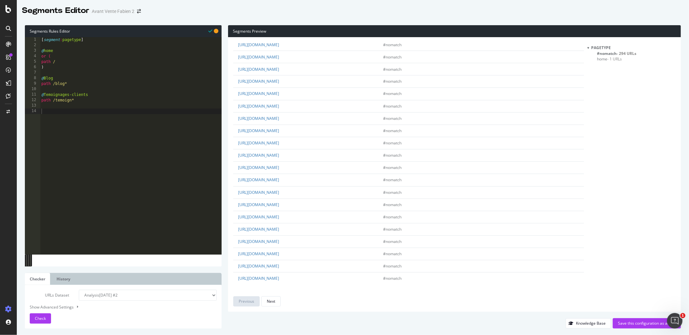
click at [272, 296] on div "url pagetype qualifiers https://www.codial.fr/ home https://www.codial.fr/saite…" at bounding box center [408, 174] width 351 height 264
click at [272, 300] on div "Next" at bounding box center [271, 301] width 8 height 5
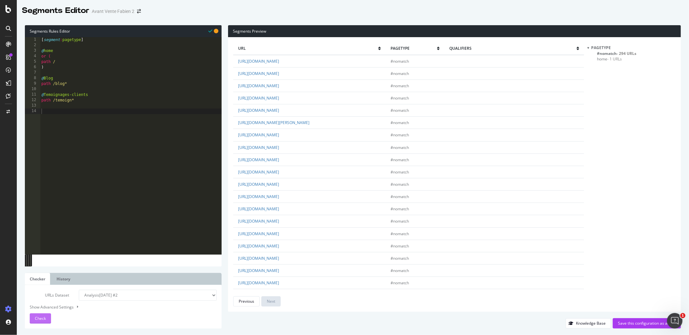
click at [49, 320] on button "Check" at bounding box center [40, 318] width 21 height 10
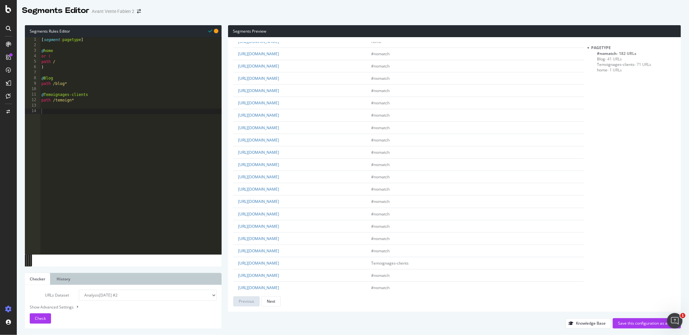
scroll to position [16, 0]
click at [116, 146] on div "[ segment : pagetype ] @ home or ( path / ) @ Blog path /blog* @ Temoignages-cl…" at bounding box center [131, 151] width 182 height 228
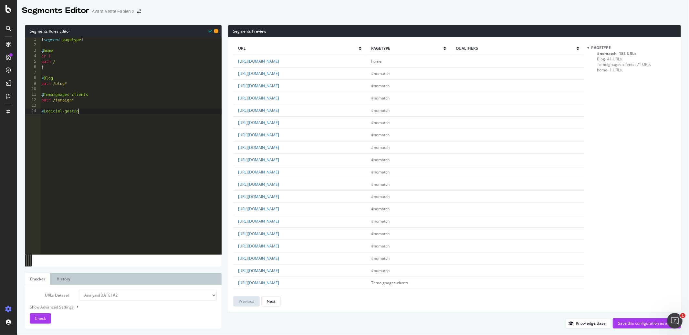
type textarea "@Logiciel-gestion"
type textarea "path /logiciel-ges*"
click at [45, 315] on div "Check" at bounding box center [40, 319] width 11 height 10
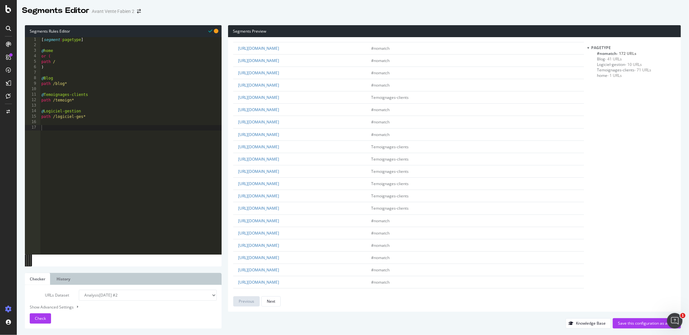
scroll to position [194, 0]
click at [607, 54] on span "#nomatch - 172 URLs" at bounding box center [616, 53] width 39 height 5
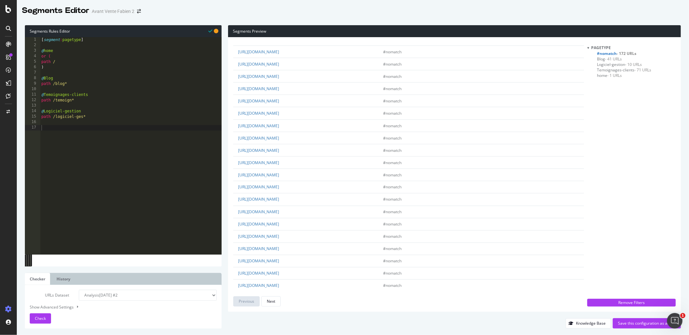
scroll to position [1005, 0]
click at [135, 169] on div "[ segment : pagetype ] @ home or ( path / ) @ Blog path /blog* @ Temoignages-cl…" at bounding box center [131, 151] width 182 height 228
type textarea "@Solutions-logiciel"
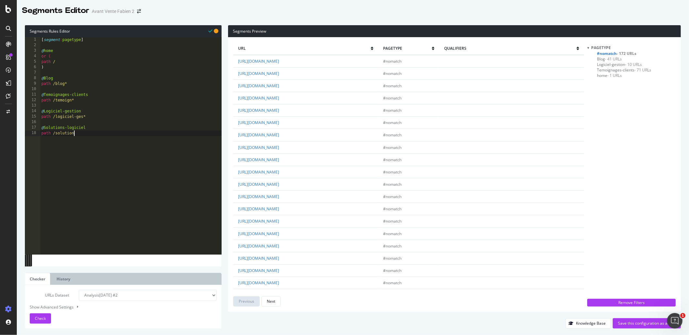
type textarea "path /solution*"
type textarea "@Modules-extension"
type textarea "path /module*"
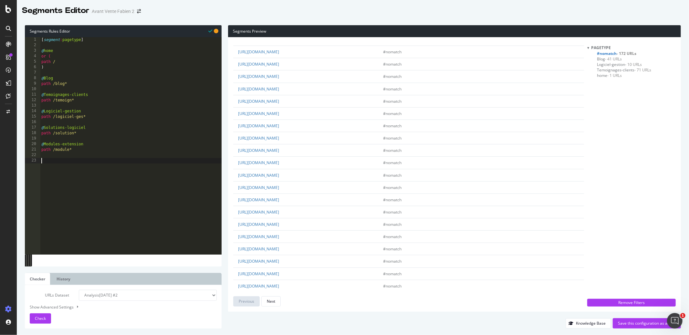
scroll to position [244, 0]
click at [47, 320] on button "Check" at bounding box center [40, 318] width 21 height 10
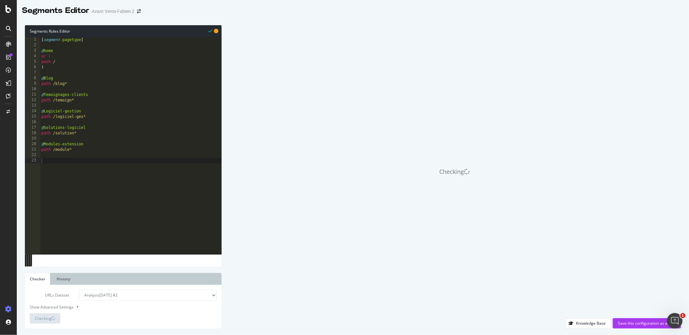
click at [56, 190] on div "[ segment : pagetype ] @ home or ( path / ) @ Blog path /blog* @ Temoignages-cl…" at bounding box center [131, 151] width 182 height 228
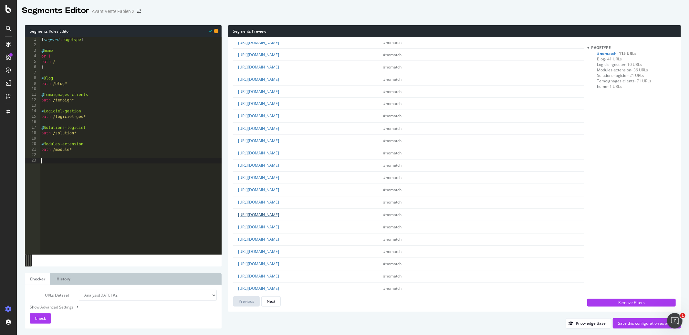
scroll to position [984, 0]
click at [279, 165] on link "https://www.codial.fr/trucs-astuces/delegation-de-paiement.html" at bounding box center [258, 161] width 41 height 5
click at [98, 161] on div "[ segment : pagetype ] @ home or ( path / ) @ Blog path /blog* @ Temoignages-cl…" at bounding box center [131, 151] width 182 height 228
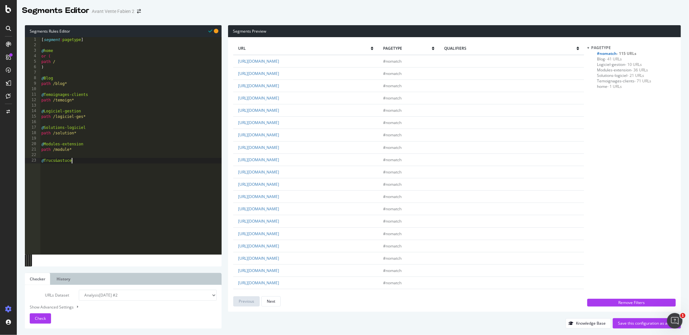
scroll to position [0, 2]
type textarea "@Trucs&astuces"
type textarea "path /truc*"
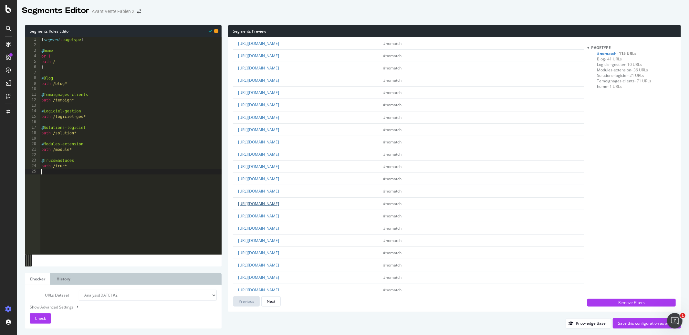
scroll to position [118, 0]
click at [144, 207] on div "[ segment : pagetype ] @ home or ( path / ) @ Blog path /blog* @ Temoignages-cl…" at bounding box center [131, 151] width 182 height 228
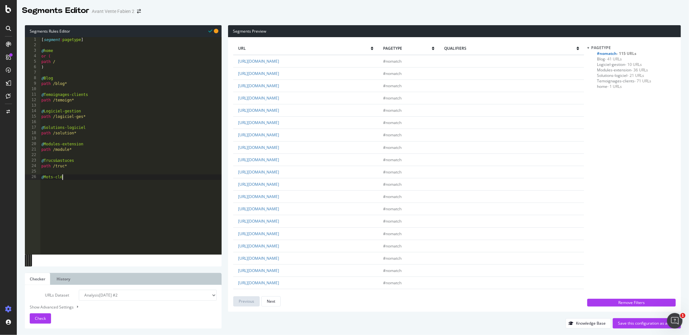
type textarea "@Mots-clés"
type textarea "path /mots*"
click at [46, 320] on button "Check" at bounding box center [40, 318] width 21 height 10
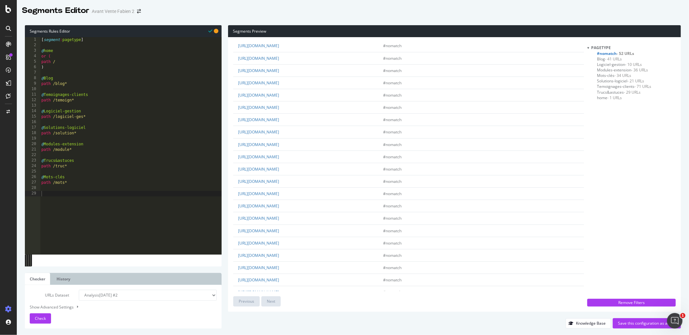
scroll to position [412, 0]
click at [137, 203] on div "[ segment : pagetype ] @ home or ( path / ) @ Blog path /blog* @ Temoignages-cl…" at bounding box center [131, 151] width 182 height 228
type textarea "@Recrutement"
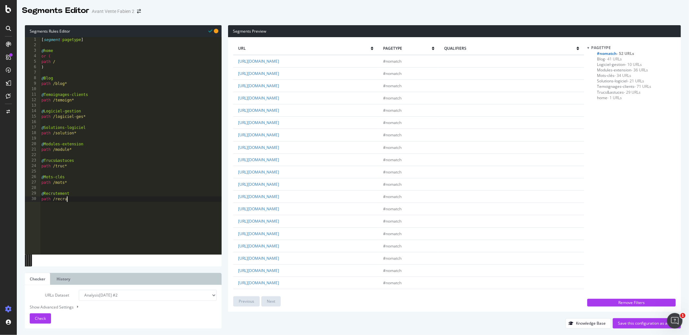
type textarea "path /recru*"
click at [55, 86] on div "[ segment : pagetype ] @ home or ( path / ) @ Blog path /blog* @ Temoignages-cl…" at bounding box center [131, 151] width 182 height 228
type textarea "path *blog*"
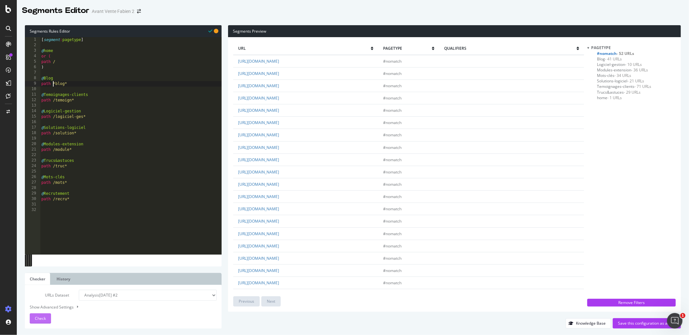
click at [44, 321] on span "Check" at bounding box center [40, 318] width 11 height 5
click at [107, 212] on div "[ segment : pagetype ] @ home or ( path / ) @ Blog path *blog* @ Temoignages-cl…" at bounding box center [131, 151] width 182 height 228
type textarea "@Actualités"
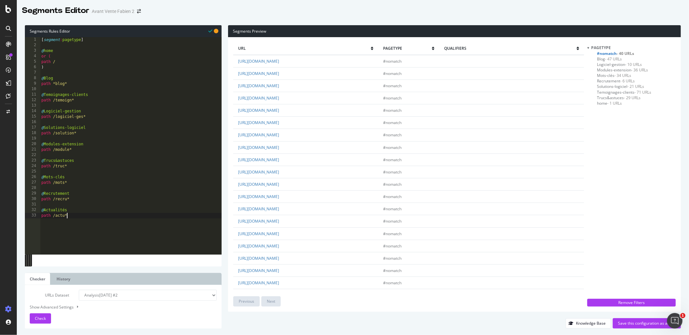
type textarea "path /actu*"
click at [279, 244] on link "https://www.codial.fr/sites/default/files/teamviewer/Reunionv13.exe" at bounding box center [258, 241] width 41 height 5
click at [89, 232] on div "[ segment : pagetype ] @ home or ( path / ) @ Blog path *blog* @ Temoignages-cl…" at bounding box center [131, 151] width 182 height 228
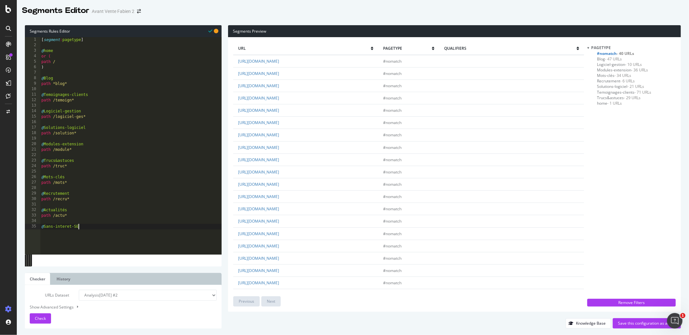
type textarea "@Sans-interet-SEO"
type textarea "p"
type textarea "or ("
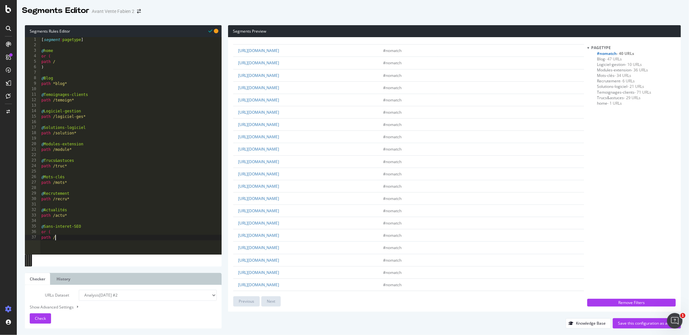
scroll to position [264, 0]
click at [279, 254] on link "https://www.codial.fr/node/157" at bounding box center [258, 253] width 41 height 5
drag, startPoint x: 329, startPoint y: 151, endPoint x: 278, endPoint y: 153, distance: 51.4
click at [278, 153] on td "https://www.codial.fr/mentions-legales.html" at bounding box center [305, 151] width 145 height 12
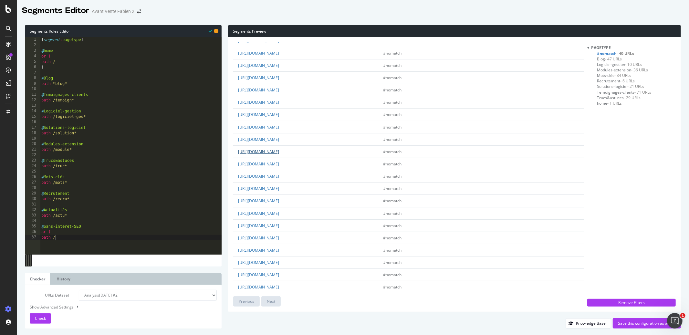
copy link "mentions-legales.html"
click at [84, 239] on div "[ segment : pagetype ] @ home or ( path / ) @ Blog path *blog* @ Temoignages-cl…" at bounding box center [131, 151] width 182 height 228
paste textarea "mentions-legales.html"
type textarea "path /mentions-legales.html"
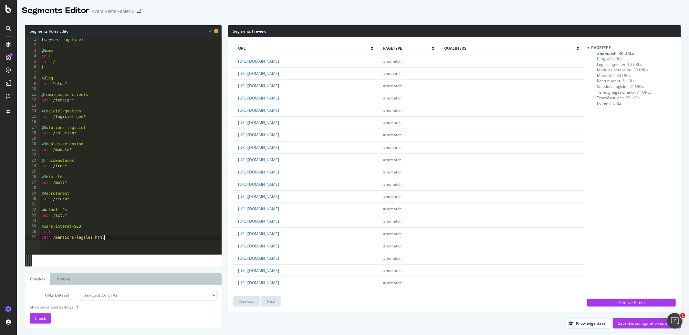
scroll to position [0, 0]
type textarea "a"
type textarea "path /sites*"
type textarea "a"
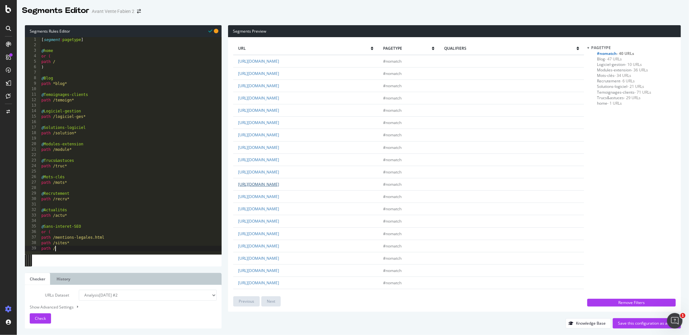
click at [279, 186] on link "https://www.codial.fr/declaration-daccessibilite.html" at bounding box center [258, 184] width 41 height 5
drag, startPoint x: 342, startPoint y: 187, endPoint x: 278, endPoint y: 187, distance: 63.3
click at [278, 187] on td "https://www.codial.fr/declaration-daccessibilite.html" at bounding box center [305, 184] width 145 height 12
copy link "declaration-daccessibilite.html"
click at [59, 252] on div "[ segment : pagetype ] @ home or ( path / ) @ Blog path *blog* @ Temoignages-cl…" at bounding box center [131, 151] width 182 height 228
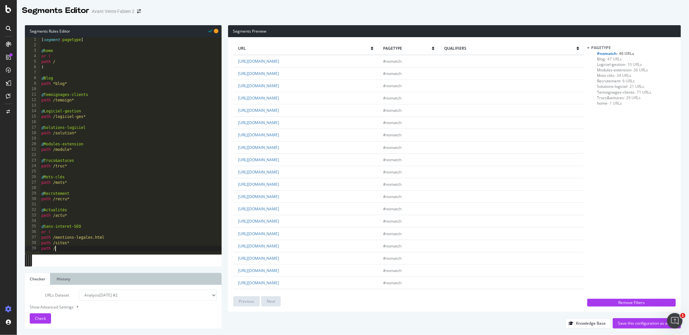
paste textarea "declaration-daccessibilite.html"
type textarea "path /declaration-daccessibilite.html"
click at [279, 125] on link "https://www.codial.fr/node/461" at bounding box center [258, 124] width 41 height 5
click at [276, 134] on link "https://www.codial.fr/prequis-codial" at bounding box center [258, 136] width 41 height 5
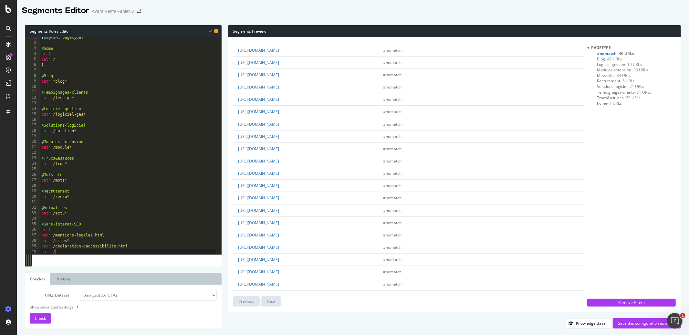
drag, startPoint x: 310, startPoint y: 139, endPoint x: 277, endPoint y: 139, distance: 32.3
click at [277, 139] on td "https://www.codial.fr/prequis-codial" at bounding box center [305, 136] width 145 height 12
click at [305, 135] on td "https://www.codial.fr/prequis-codial" at bounding box center [305, 136] width 145 height 12
drag, startPoint x: 307, startPoint y: 136, endPoint x: 278, endPoint y: 137, distance: 29.5
click at [278, 137] on td "https://www.codial.fr/prequis-codial" at bounding box center [305, 136] width 145 height 12
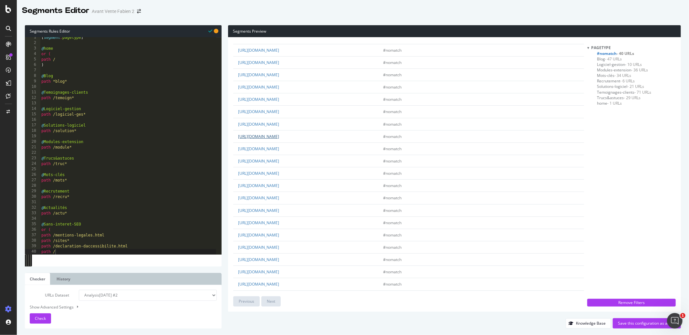
copy link "prequis-codial"
click at [80, 252] on div "[ segment : pagetype ] @ home or ( path / ) @ Blog path *blog* @ Temoignages-cl…" at bounding box center [128, 149] width 176 height 228
paste textarea "prequis-codial"
type textarea "path /prequis-codial"
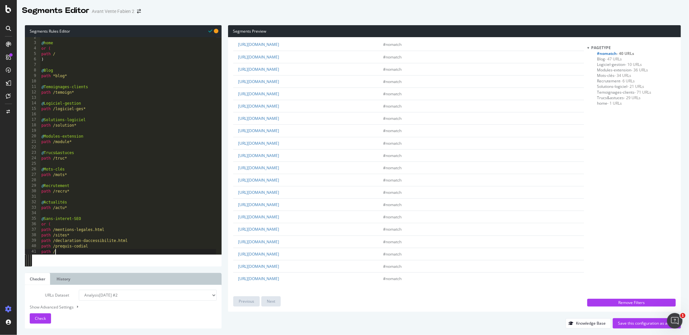
scroll to position [0, 0]
type textarea "path /"
click at [327, 173] on td "https://www.codial.fr/mentions-legales.html" at bounding box center [305, 172] width 145 height 12
click at [65, 253] on div "@ home or ( path / ) @ Blog path *blog* @ Temoignages-clients path /temoign* @ …" at bounding box center [128, 149] width 176 height 228
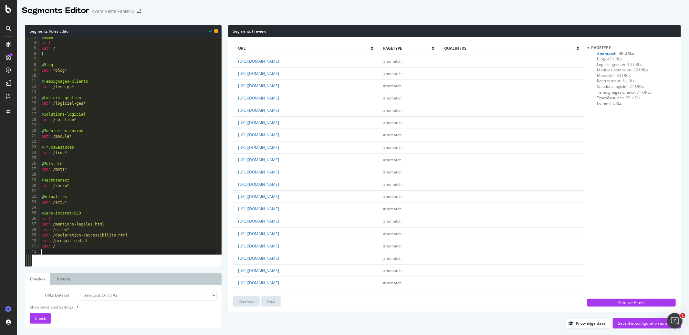
scroll to position [13, 0]
click at [45, 318] on span "Check" at bounding box center [40, 318] width 11 height 5
click at [227, 147] on div "Segments Preview url pagetype qualifiers https://www.codial.fr/saitec-editeur-d…" at bounding box center [452, 176] width 460 height 303
click at [297, 5] on div "Segments Editor Avant Vente Fabien 2" at bounding box center [353, 8] width 673 height 16
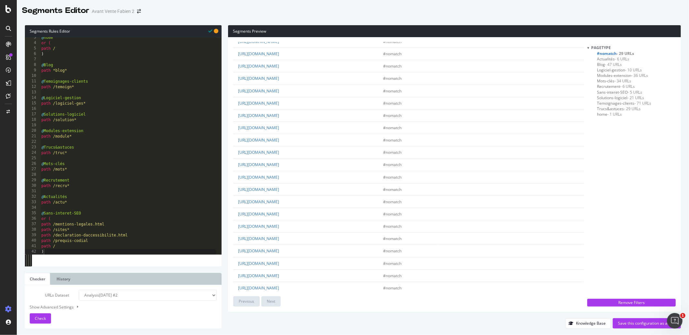
scroll to position [57, 0]
type textarea "path /actu*"
click at [93, 201] on div "@ home or ( path / ) @ Blog path *blog* @ Temoignages-clients path /temoign* @ …" at bounding box center [128, 149] width 176 height 228
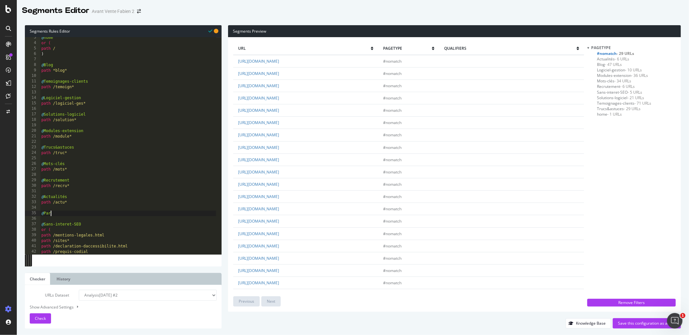
scroll to position [0, 1]
type textarea "@Partenaires"
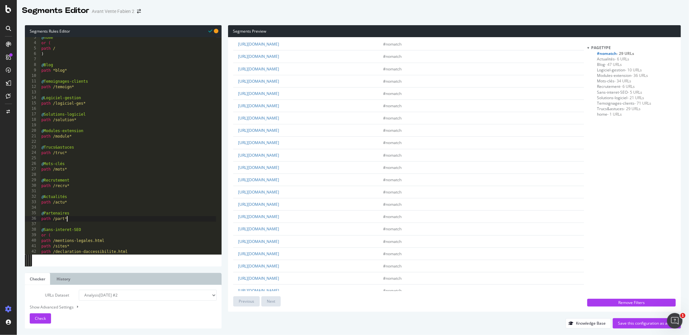
scroll to position [128, 0]
click at [72, 218] on div "@ home or ( path / ) @ Blog path *blog* @ Temoignages-clients path /temoign* @ …" at bounding box center [128, 149] width 176 height 228
click at [92, 72] on div "@ home or ( path / ) @ Blog path *blog* @ Temoignages-clients path /temoign* @ …" at bounding box center [128, 149] width 176 height 228
type textarea "path *blog*"
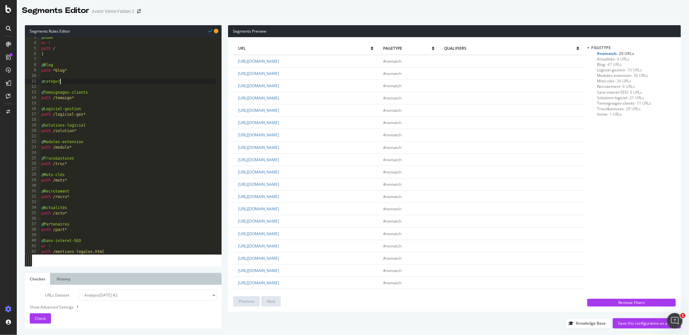
scroll to position [0, 1]
type textarea "@catégories"
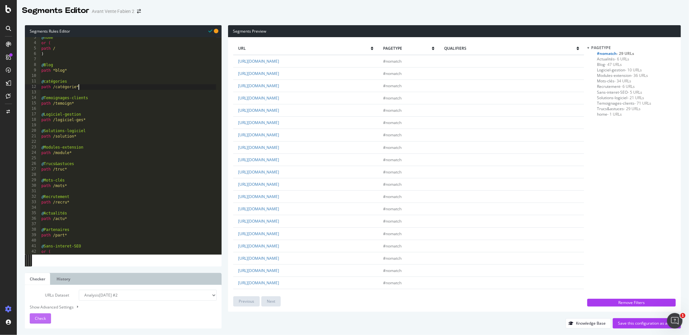
click at [47, 315] on button "Check" at bounding box center [40, 318] width 21 height 10
type textarea "@Recrutement"
click at [75, 197] on div "@ home or ( path / ) @ Blog path *blog* @ catégories path /catégorie* @ Temoign…" at bounding box center [128, 149] width 176 height 228
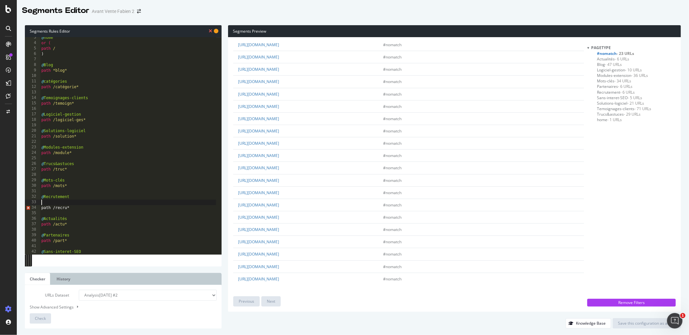
scroll to position [0, 0]
type textarea "or ("
drag, startPoint x: 319, startPoint y: 168, endPoint x: 278, endPoint y: 168, distance: 41.0
click at [278, 168] on td "https://www.codial.fr/offres-emploi.html" at bounding box center [305, 168] width 145 height 12
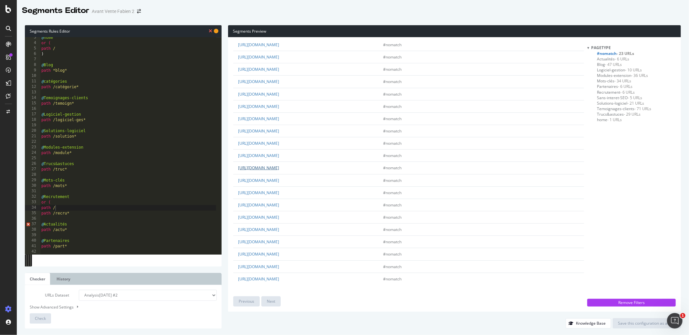
copy link "offres-emploi.html"
click at [67, 208] on div "@ home or ( path / ) @ Blog path *blog* @ catégories path /catégorie* @ Temoign…" at bounding box center [128, 149] width 176 height 228
paste textarea "offres-emploi.html"
click at [68, 210] on div "@ home or ( path / ) @ Blog path *blog* @ catégories path /catégorie* @ Temoign…" at bounding box center [128, 149] width 176 height 228
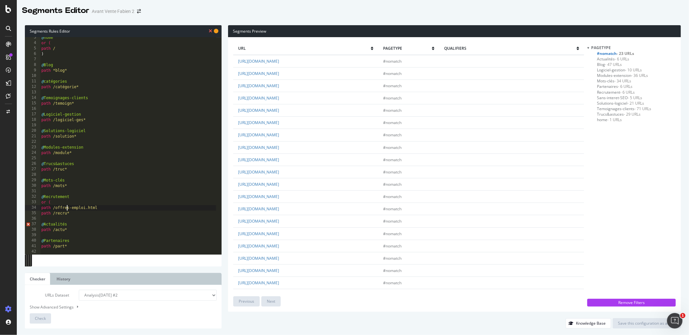
click at [73, 215] on div "@ home or ( path / ) @ Blog path *blog* @ catégories path /catégorie* @ Temoign…" at bounding box center [128, 149] width 176 height 228
type textarea "path /recru*"
click at [46, 317] on span "Check" at bounding box center [40, 318] width 11 height 5
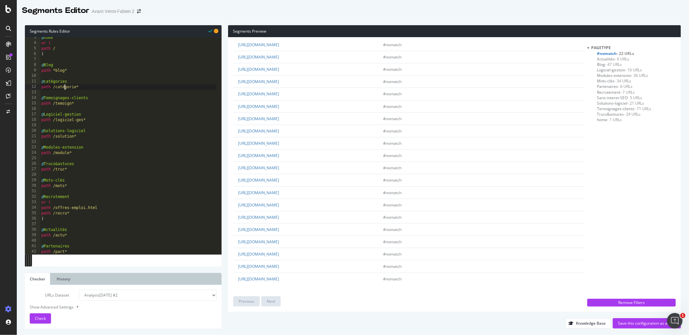
click at [65, 86] on div "@ home or ( path / ) @ Blog path *blog* @ catégories path /catégorie* @ Temoign…" at bounding box center [128, 149] width 176 height 228
type textarea "path /categorie*"
click at [40, 316] on span "Check" at bounding box center [40, 318] width 11 height 5
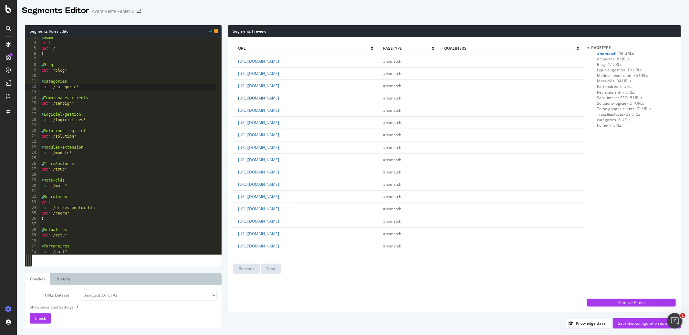
click at [279, 98] on link "https://www.codial.fr/formulaire-contact.html" at bounding box center [258, 97] width 41 height 5
click at [331, 97] on td "https://www.codial.fr/formulaire-contact.html" at bounding box center [305, 98] width 145 height 12
click at [279, 62] on link "https://www.codial.fr/saitec-editeur-dun-erp-oriente-metiers.html" at bounding box center [258, 60] width 41 height 5
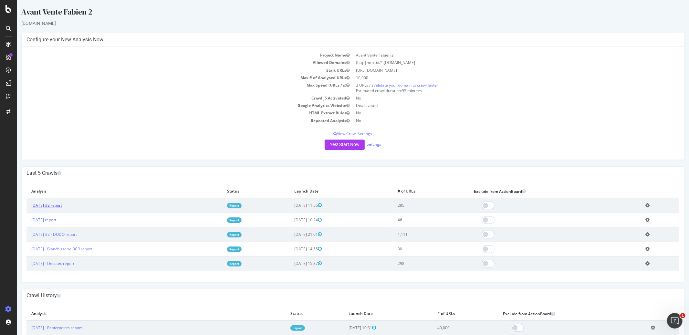
click at [62, 205] on link "2025 Sep. 25th #2 report" at bounding box center [46, 205] width 31 height 5
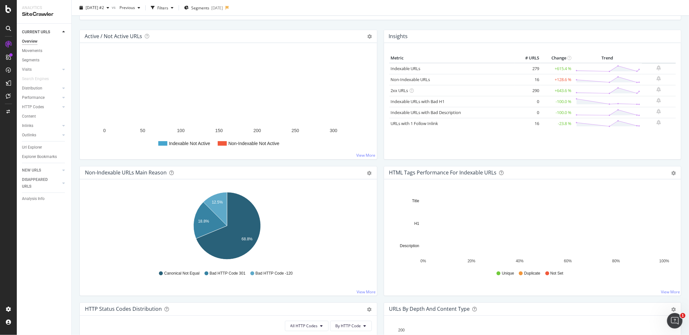
scroll to position [66, 0]
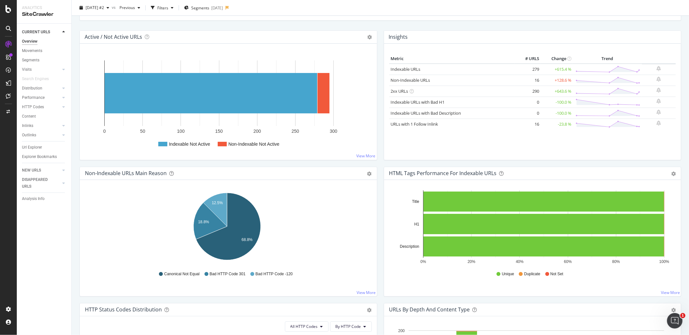
click at [377, 114] on div "Active / Not Active URLs Chart (by Value) Chart (by Percentage) Table Expand Ex…" at bounding box center [228, 98] width 304 height 136
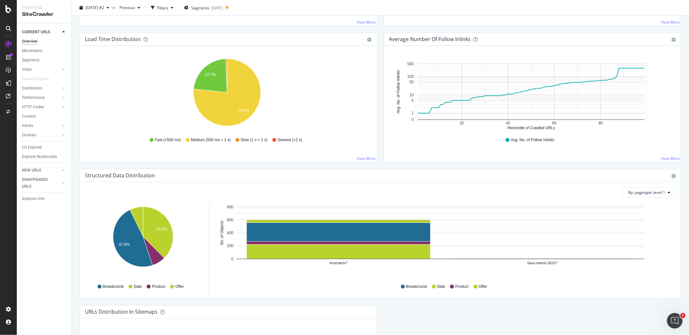
scroll to position [0, 0]
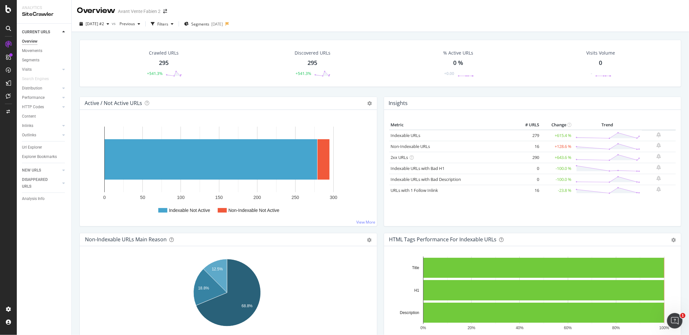
click at [125, 137] on rect "A chart." at bounding box center [218, 160] width 229 height 66
click at [125, 142] on rect "A chart." at bounding box center [211, 159] width 213 height 40
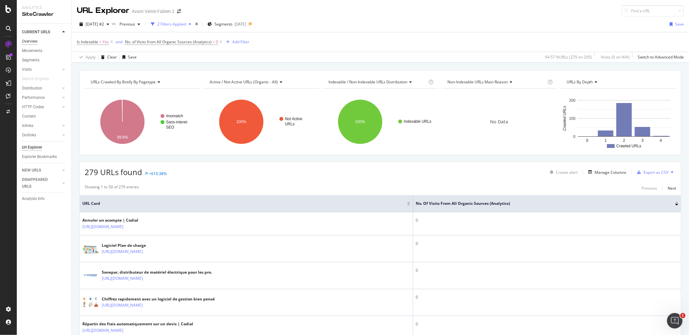
click at [24, 39] on div "Overview" at bounding box center [30, 41] width 16 height 7
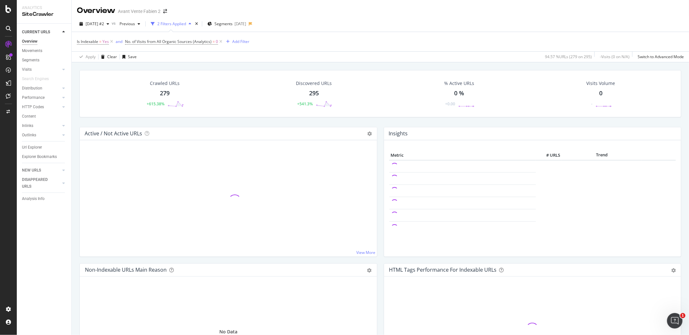
click at [111, 43] on icon at bounding box center [111, 41] width 5 height 6
drag, startPoint x: 173, startPoint y: 42, endPoint x: 154, endPoint y: 53, distance: 21.3
click at [173, 42] on icon at bounding box center [172, 41] width 5 height 6
